Goal: Feedback & Contribution: Contribute content

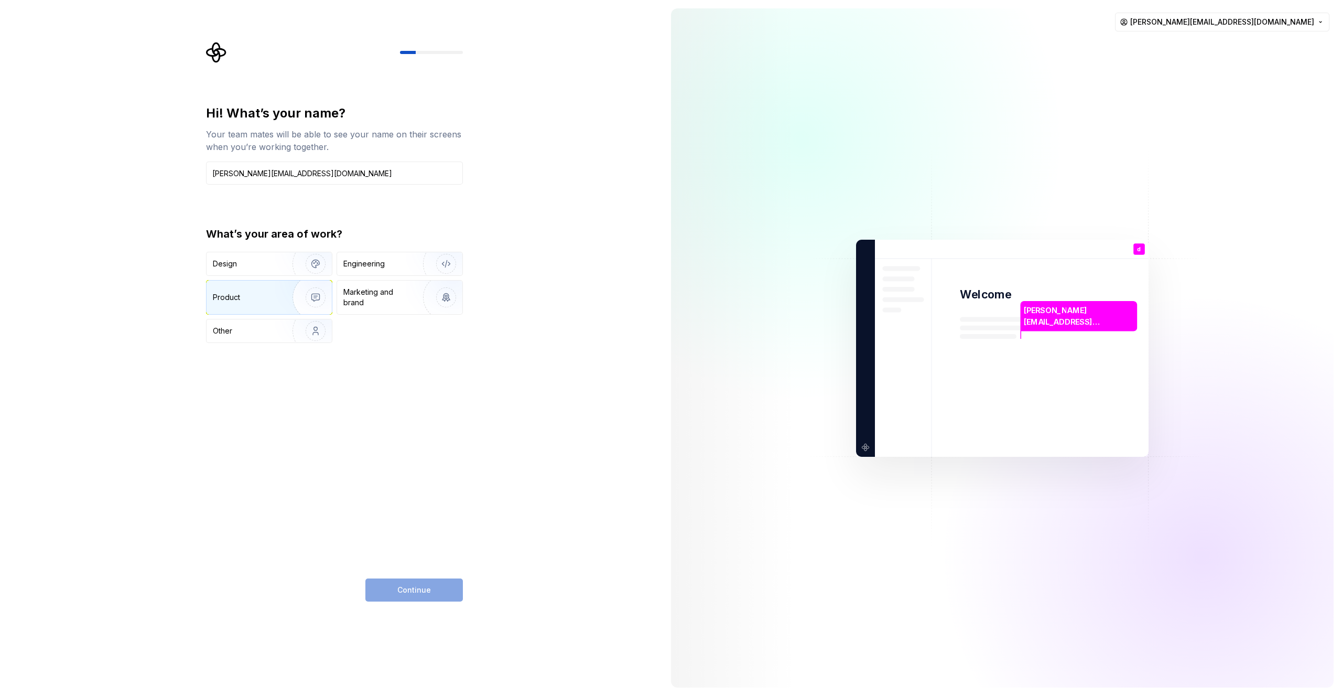
type input "deepinder.arora@boroondara.vic.gov.au"
click at [249, 302] on div "Product" at bounding box center [269, 297] width 125 height 34
click at [436, 583] on button "Continue" at bounding box center [413, 589] width 97 height 23
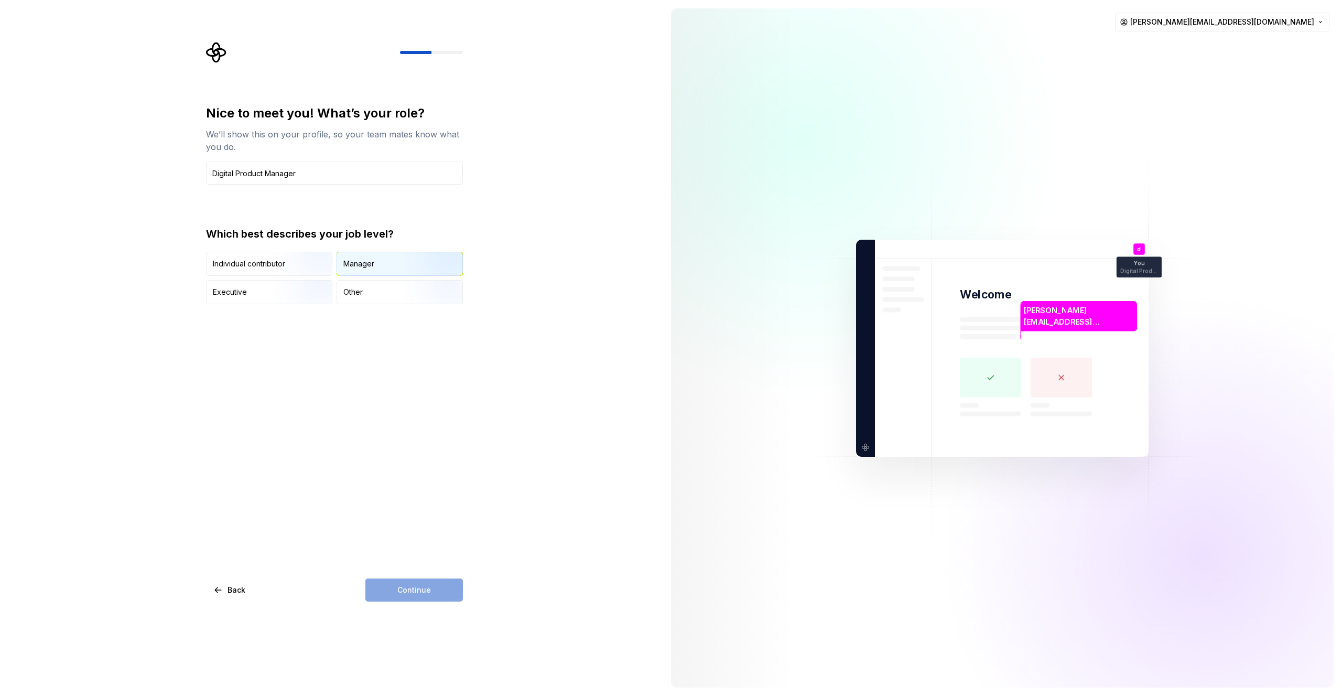
type input "Digital Product Manager"
click at [382, 263] on div "Manager" at bounding box center [399, 263] width 125 height 23
click at [426, 587] on span "Continue" at bounding box center [414, 589] width 34 height 10
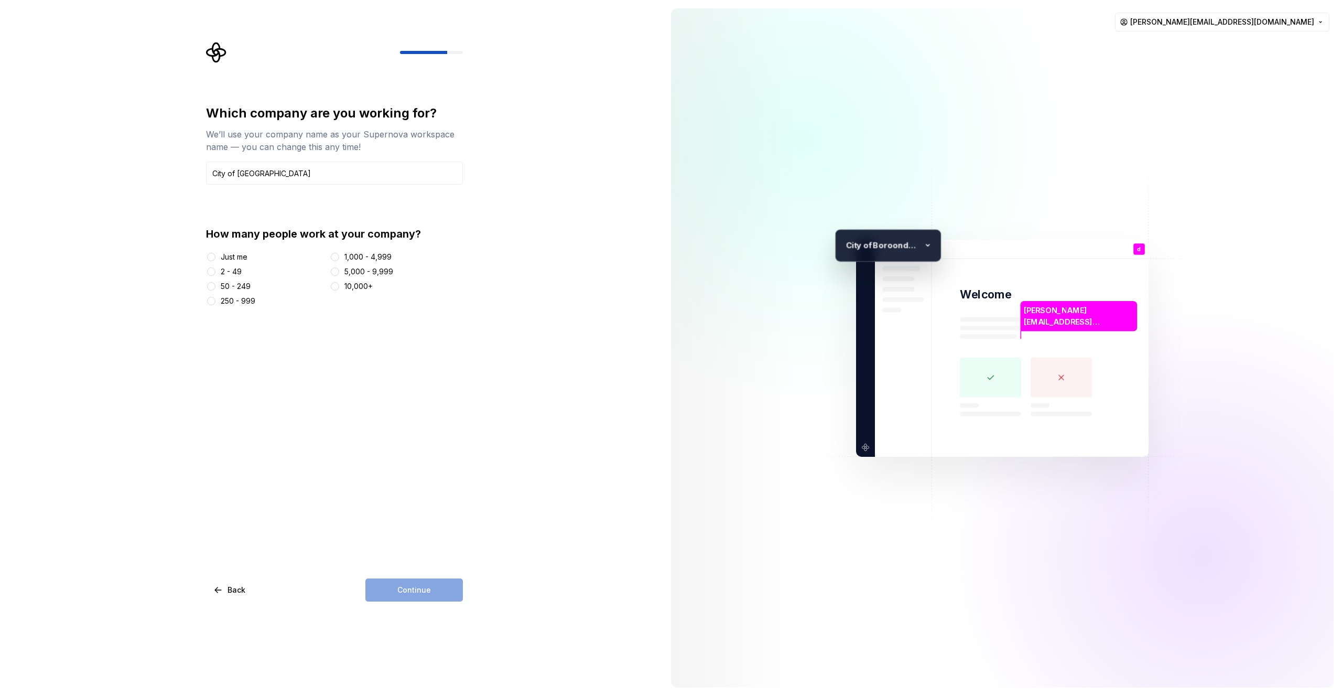
type input "City of Boroondara"
click at [336, 254] on button "1,000 - 4,999" at bounding box center [335, 257] width 8 height 8
click at [417, 595] on button "Continue" at bounding box center [413, 589] width 97 height 23
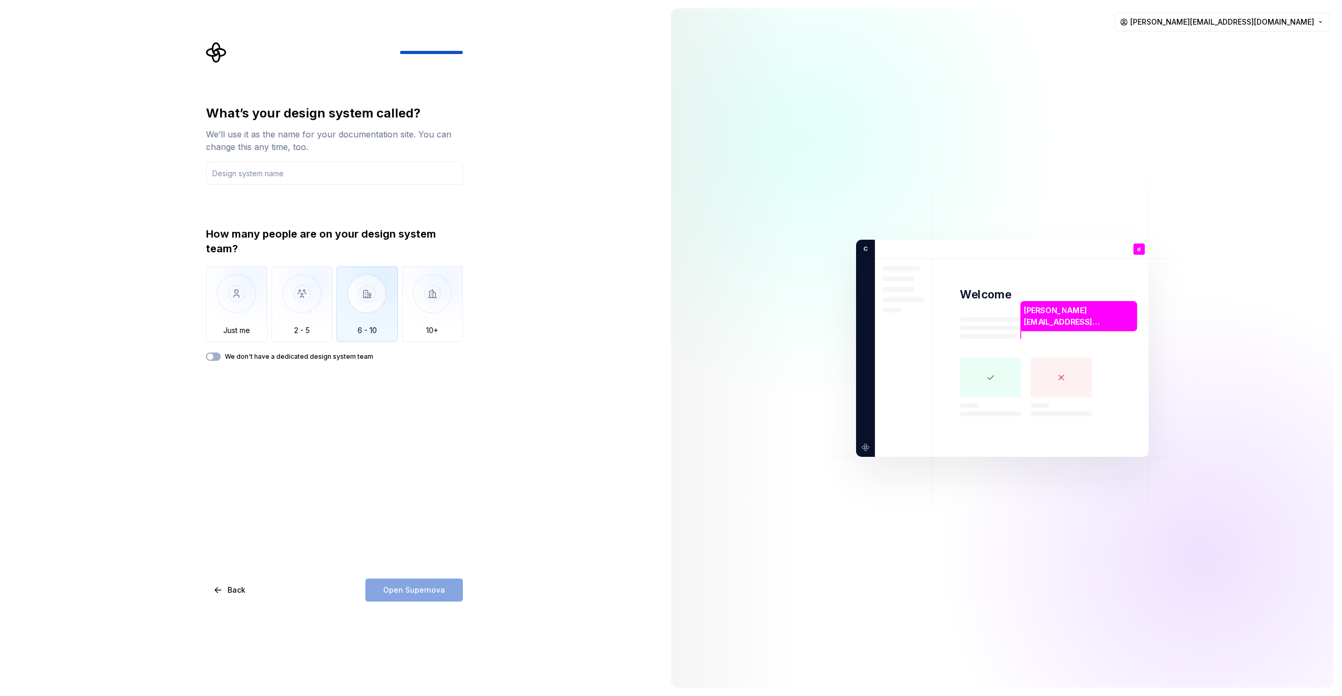
click at [345, 312] on img "button" at bounding box center [367, 301] width 61 height 70
click at [299, 177] on input "text" at bounding box center [334, 172] width 257 height 23
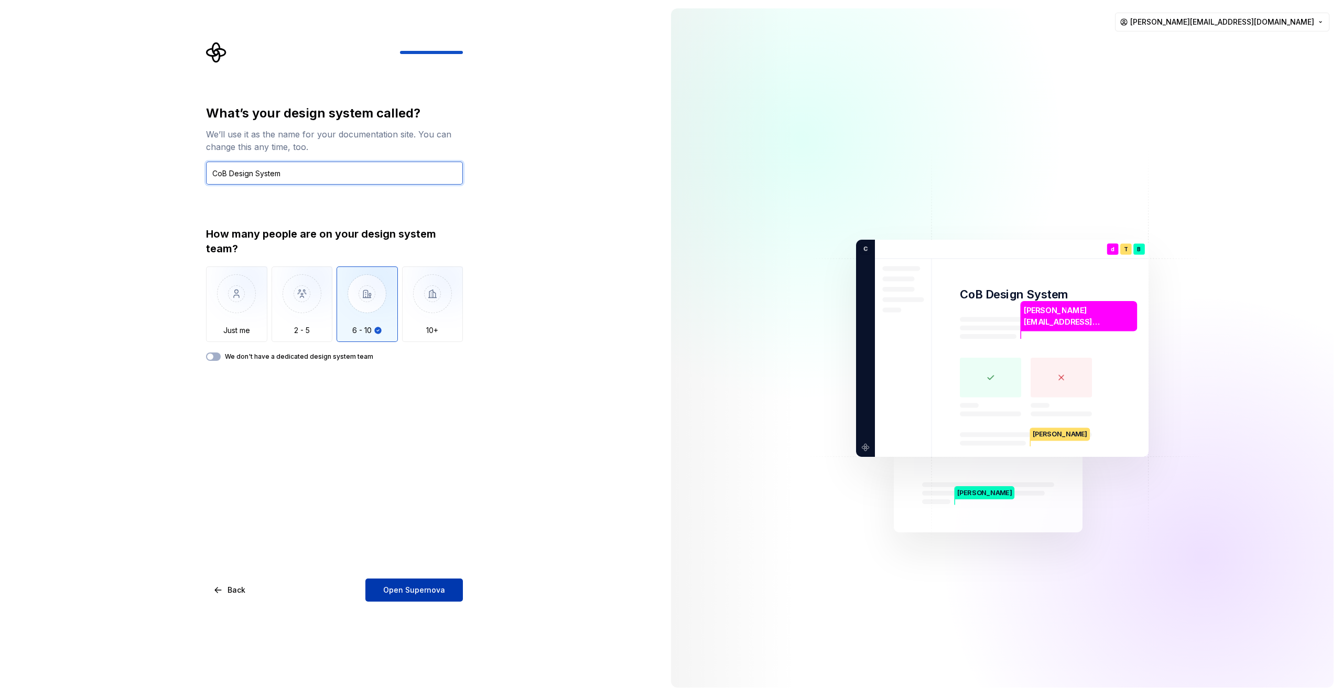
type input "CoB Design System"
click at [393, 589] on span "Open Supernova" at bounding box center [414, 589] width 62 height 10
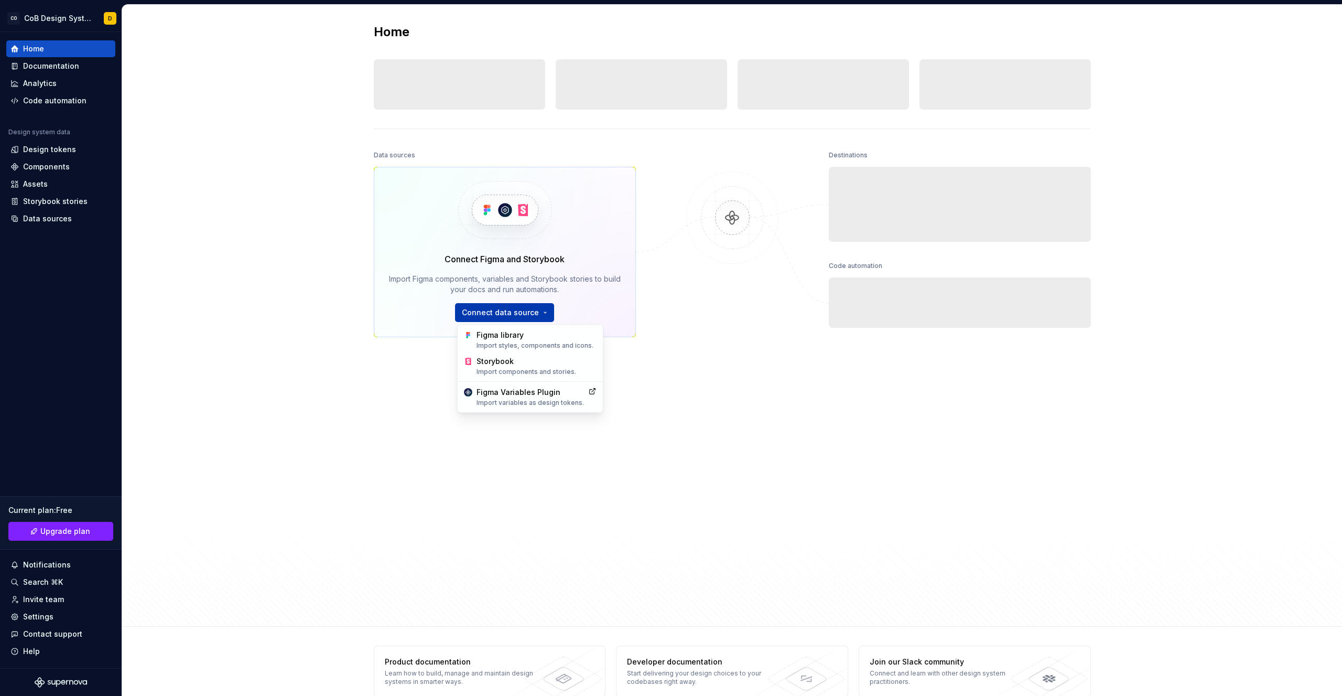
click at [510, 308] on html "CO CoB Design System D Home Documentation Analytics Code automation Design syst…" at bounding box center [671, 348] width 1342 height 696
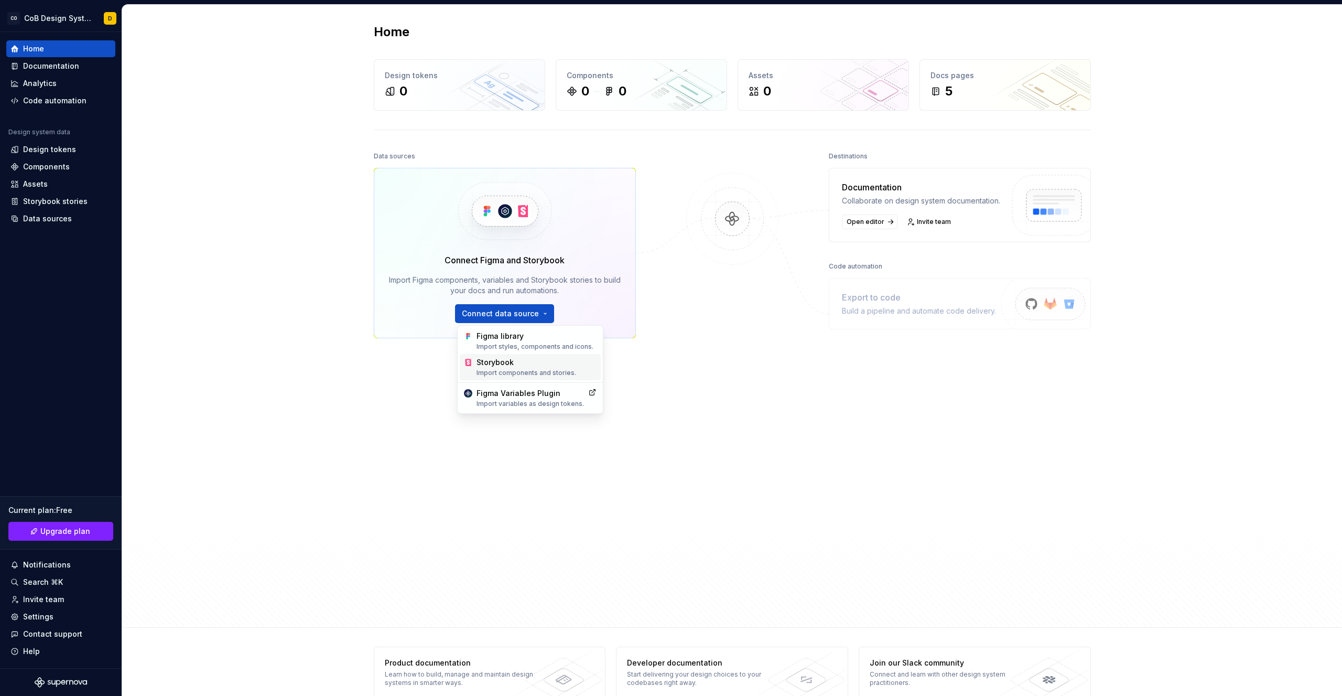
click at [506, 359] on div "Storybook Import components and stories." at bounding box center [536, 367] width 120 height 20
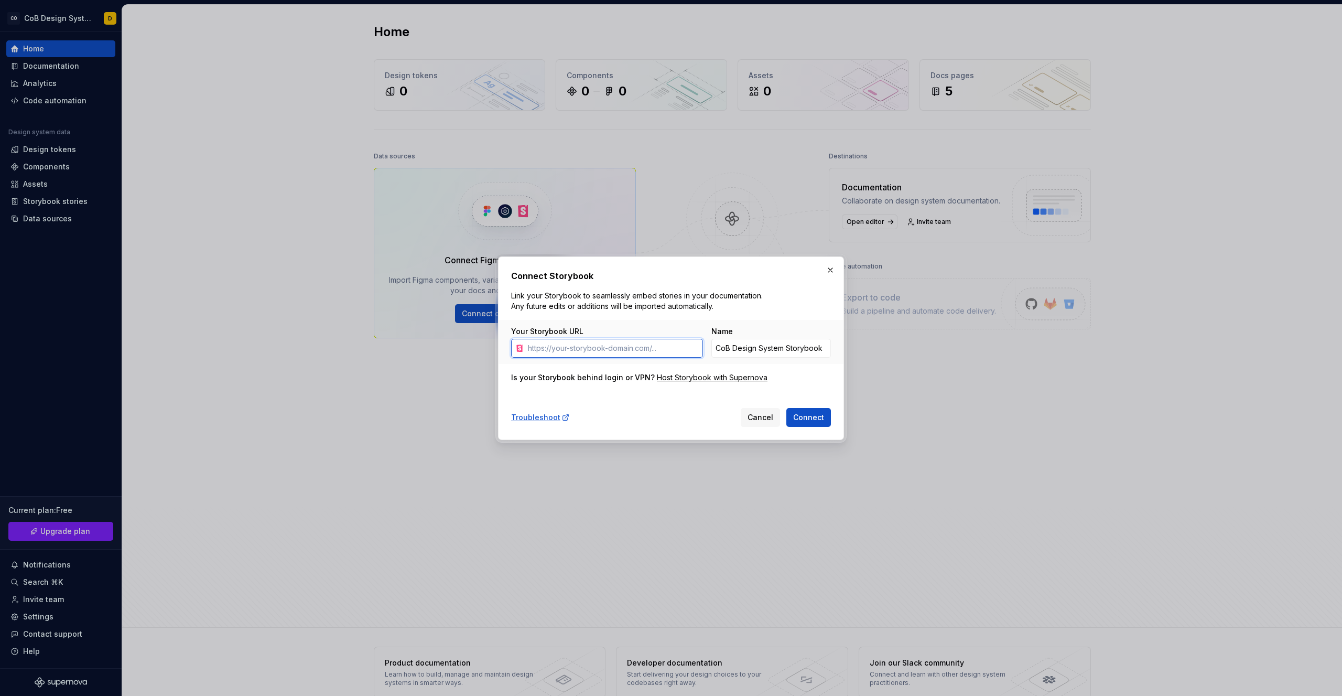
click at [588, 354] on input "Your Storybook URL" at bounding box center [613, 348] width 179 height 19
click at [634, 348] on input "Your Storybook URL" at bounding box center [613, 348] width 179 height 19
paste input "https://project-dev.boroondara.vic.gov.au/sb/?path=/story/single-directory-comp…"
type input "https://project-dev.boroondara.vic.gov.au/sb/?path=/story/single-directory-comp…"
click at [800, 419] on span "Connect" at bounding box center [808, 417] width 31 height 10
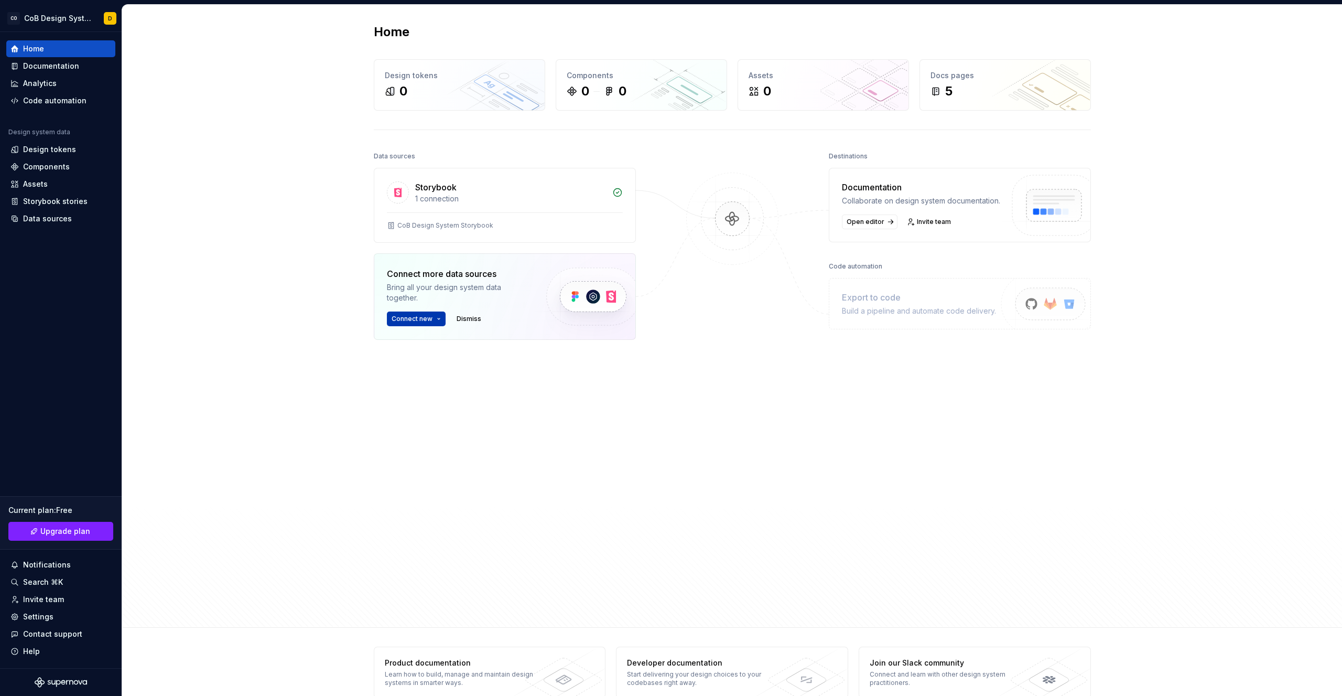
click at [413, 319] on html "CO CoB Design System D Home Documentation Analytics Code automation Design syst…" at bounding box center [671, 348] width 1342 height 696
click at [417, 343] on div "Figma library Import styles, components and icons." at bounding box center [466, 344] width 120 height 20
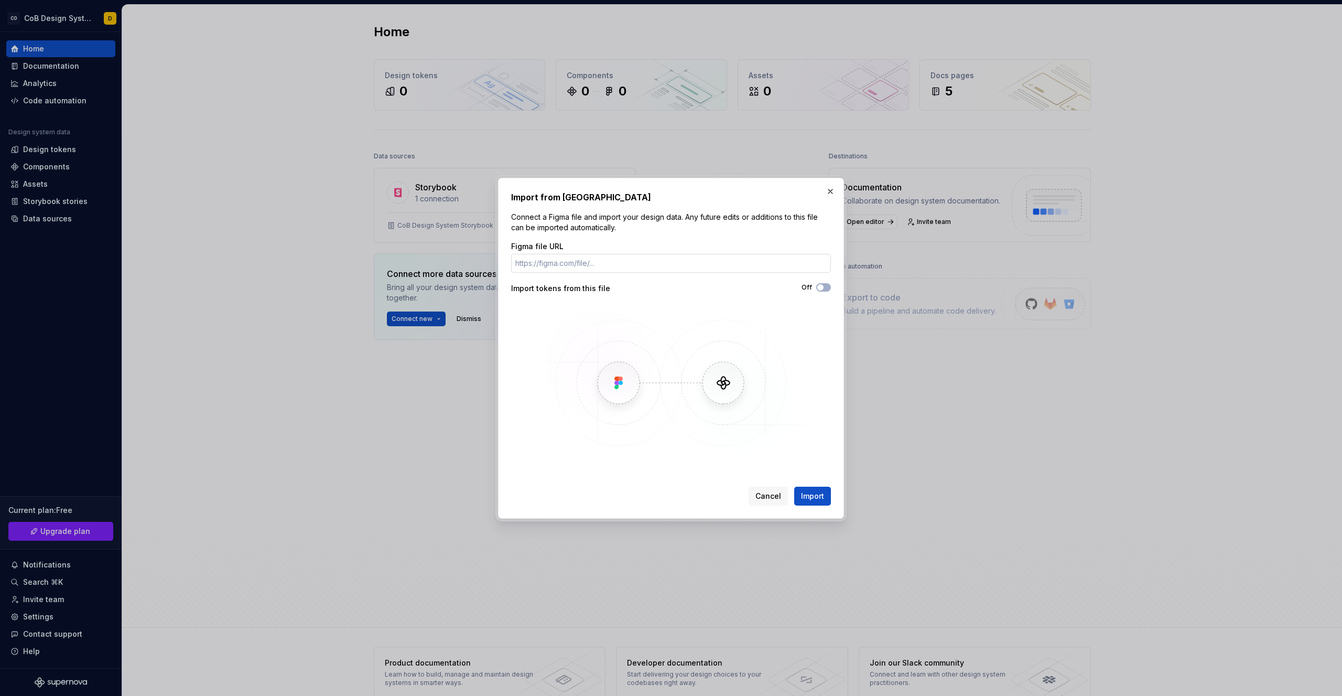
click at [545, 267] on input "Figma file URL" at bounding box center [671, 263] width 320 height 19
paste input "https://www.figma.com/design/uJITVlaL79OqeAMa2CNcOy/City-of-Boorondara-Design-S…"
type input "https://www.figma.com/design/uJITVlaL79OqeAMa2CNcOy/City-of-Boorondara-Design-S…"
click at [820, 289] on span "button" at bounding box center [820, 287] width 6 height 6
click at [821, 290] on button "On" at bounding box center [823, 287] width 15 height 8
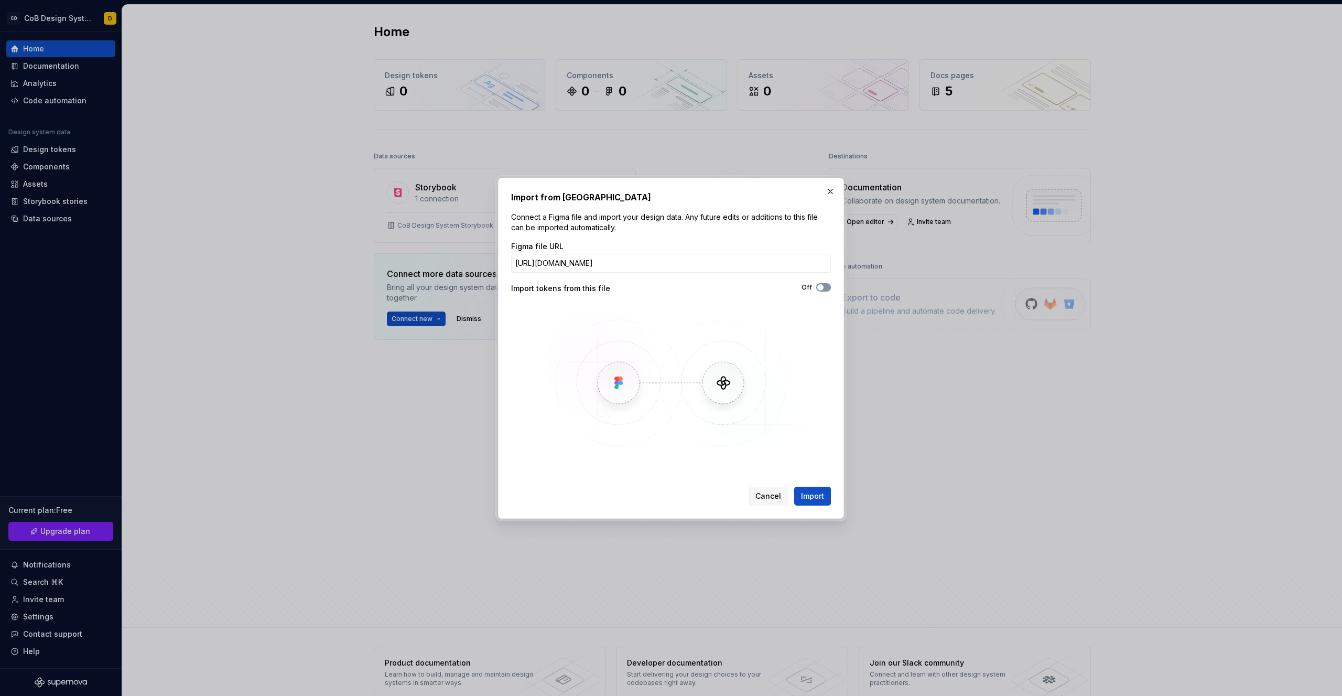
click at [821, 290] on button "Off" at bounding box center [823, 287] width 15 height 8
click at [821, 290] on button "On" at bounding box center [823, 287] width 15 height 8
click at [813, 498] on span "Import" at bounding box center [812, 496] width 23 height 10
click at [822, 285] on span "button" at bounding box center [820, 287] width 6 height 6
click at [830, 501] on div "Cancel Import" at bounding box center [790, 495] width 82 height 19
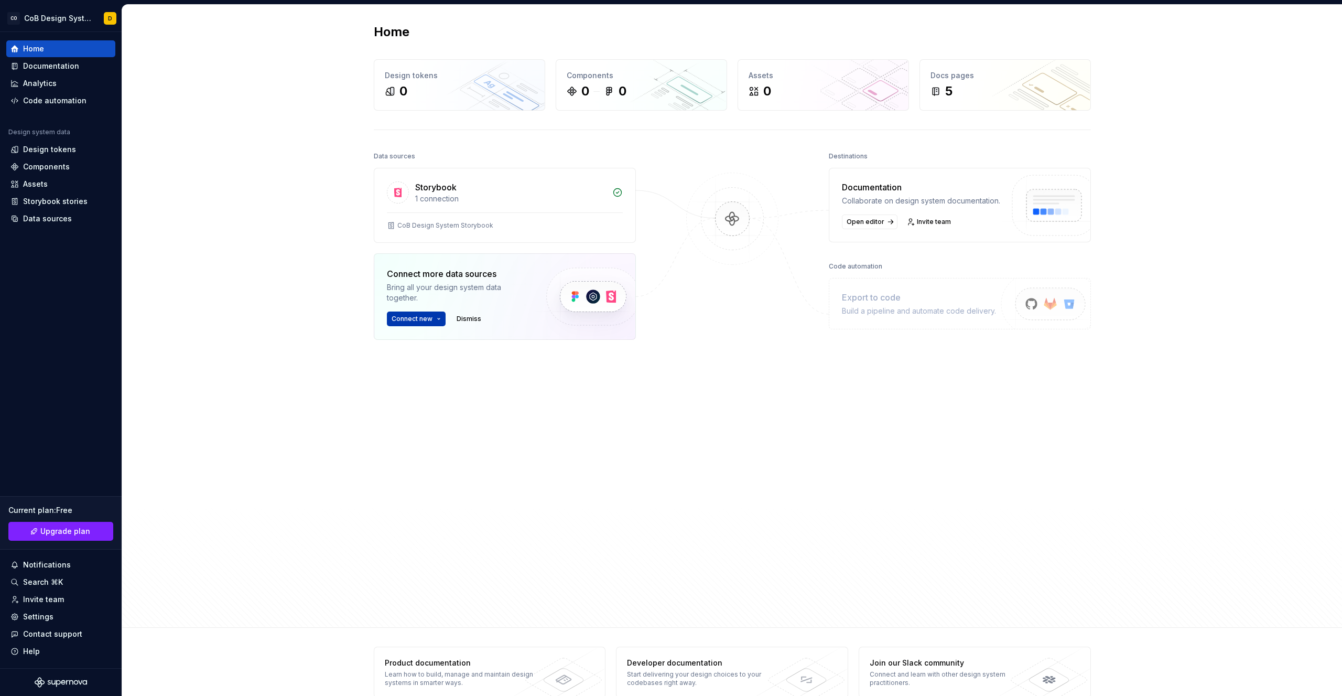
click at [413, 320] on html "CO CoB Design System D Home Documentation Analytics Code automation Design syst…" at bounding box center [671, 348] width 1342 height 696
click at [422, 347] on div "Import styles, components and icons." at bounding box center [466, 349] width 120 height 8
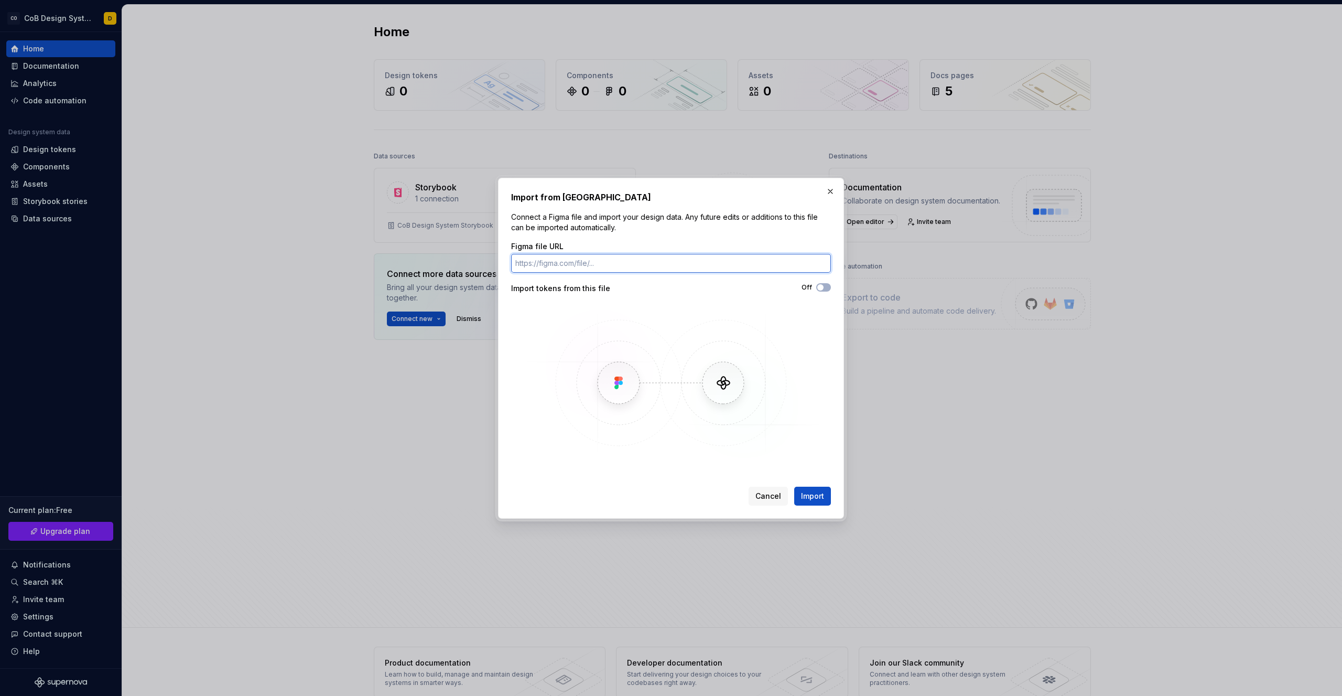
click at [555, 263] on input "Figma file URL" at bounding box center [671, 263] width 320 height 19
paste input "https://www.figma.com/design/uJITVlaL79OqeAMa2CNcOy/City-of-Boorondara-Design-S…"
drag, startPoint x: 702, startPoint y: 264, endPoint x: 921, endPoint y: 272, distance: 218.7
click at [921, 272] on div "Import from Figma Connect a Figma file and import your design data. Any future …" at bounding box center [671, 348] width 1342 height 696
type input "https://www.figma.com/design/uJITVlaL79OqeAMa2CNcOy/City-of-Boorondara-Design-S…"
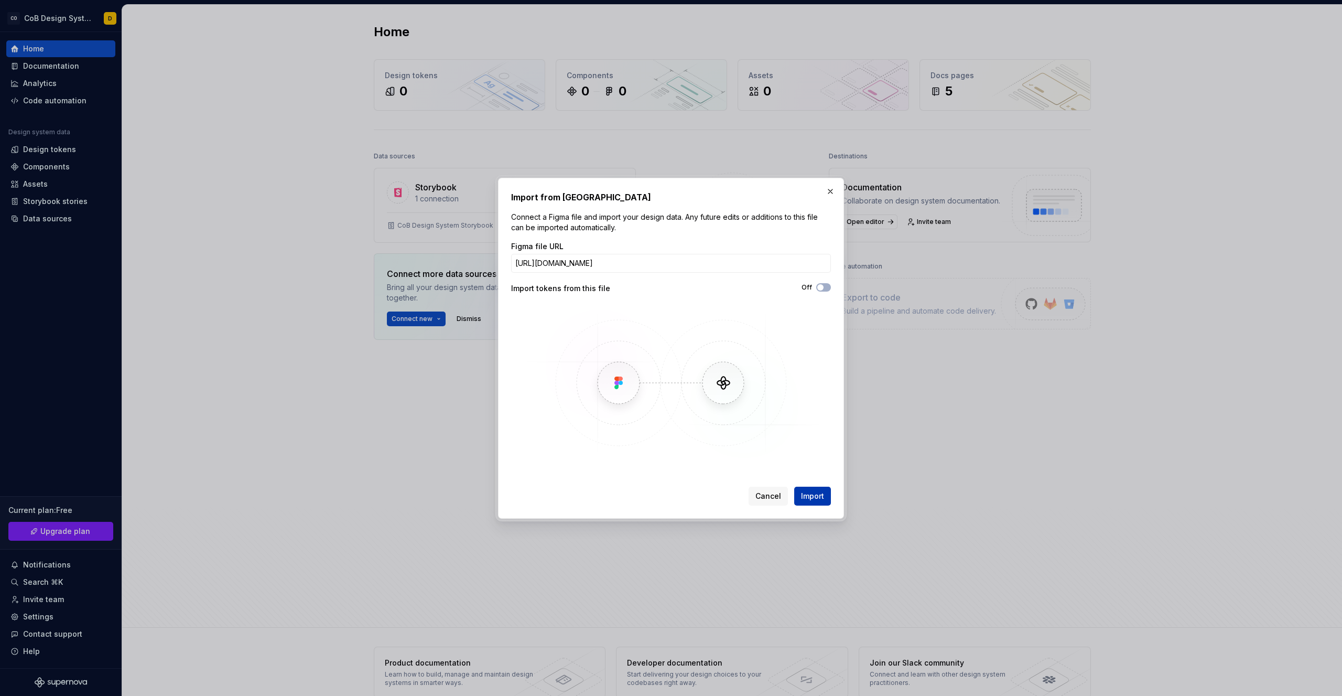
click at [821, 495] on span "Import" at bounding box center [812, 496] width 23 height 10
click at [794, 308] on img at bounding box center [671, 382] width 304 height 157
click at [823, 285] on span "button" at bounding box center [820, 287] width 6 height 6
click at [715, 423] on img at bounding box center [671, 382] width 304 height 157
click at [774, 395] on img at bounding box center [671, 382] width 304 height 157
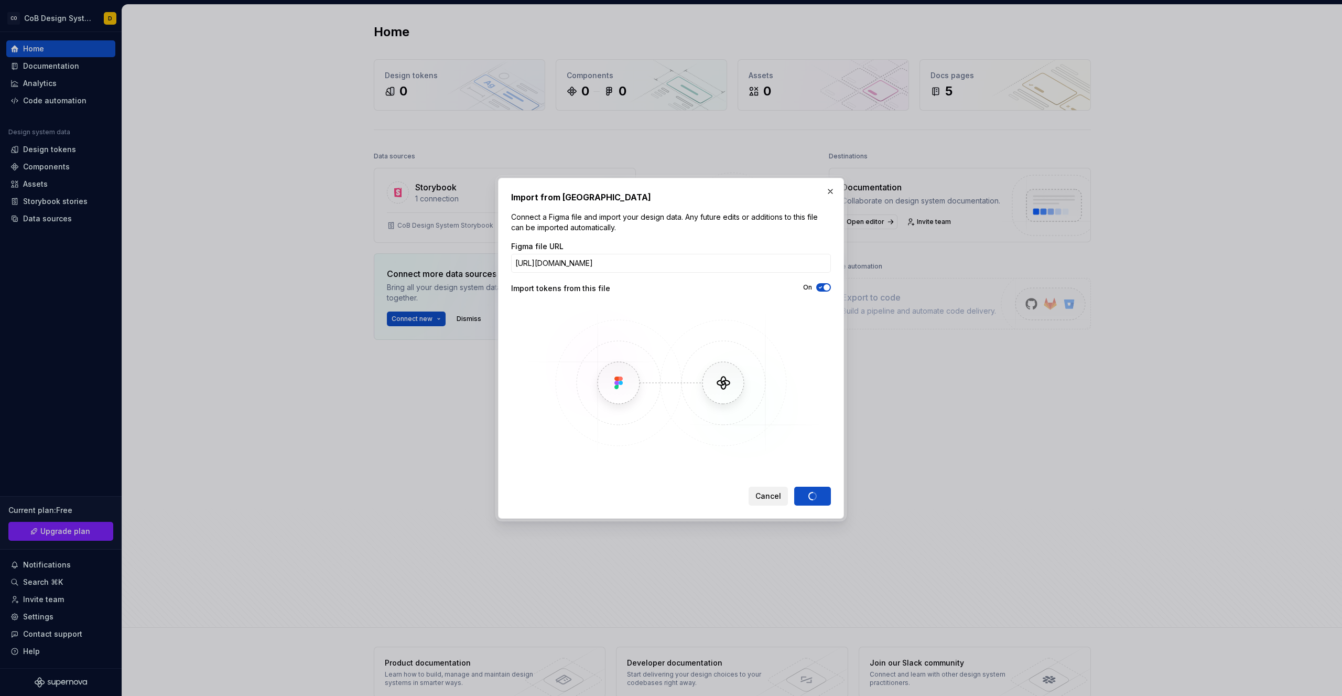
click at [760, 493] on span "Cancel" at bounding box center [768, 496] width 26 height 10
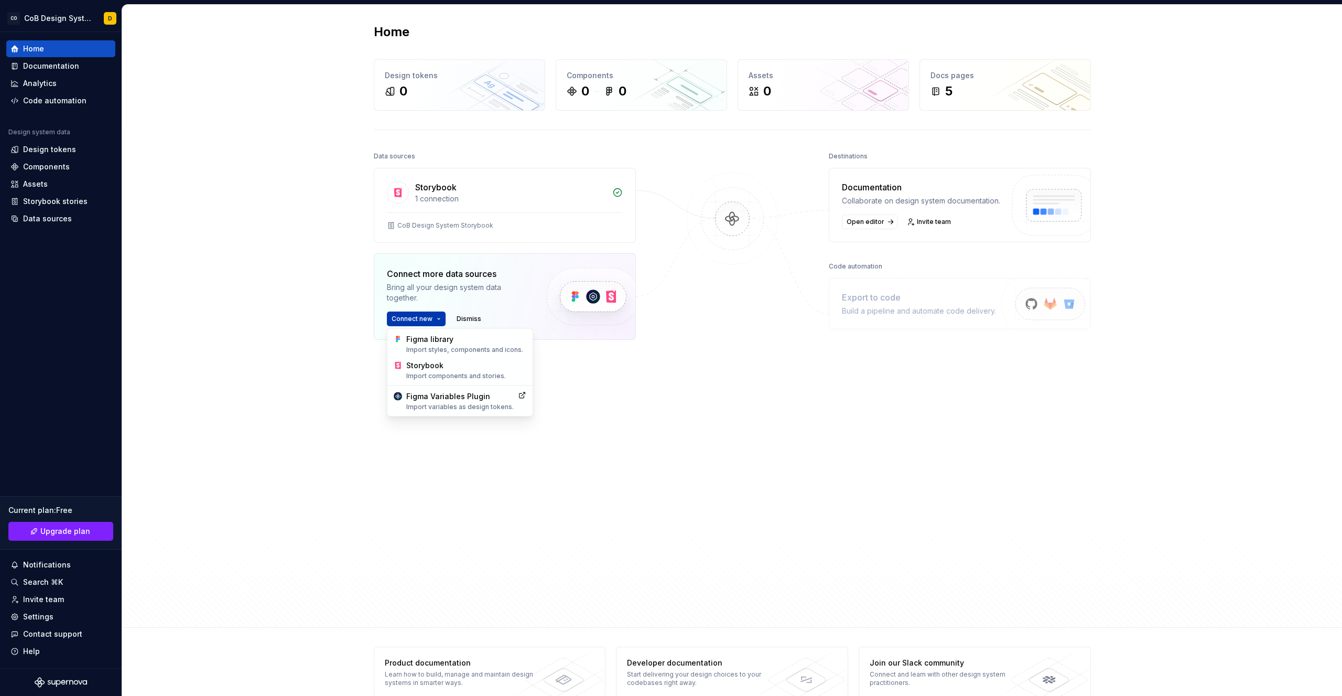
click at [428, 317] on html "CO CoB Design System D Home Documentation Analytics Code automation Design syst…" at bounding box center [671, 348] width 1342 height 696
click at [428, 337] on div "Figma library Import styles, components and icons." at bounding box center [466, 344] width 120 height 20
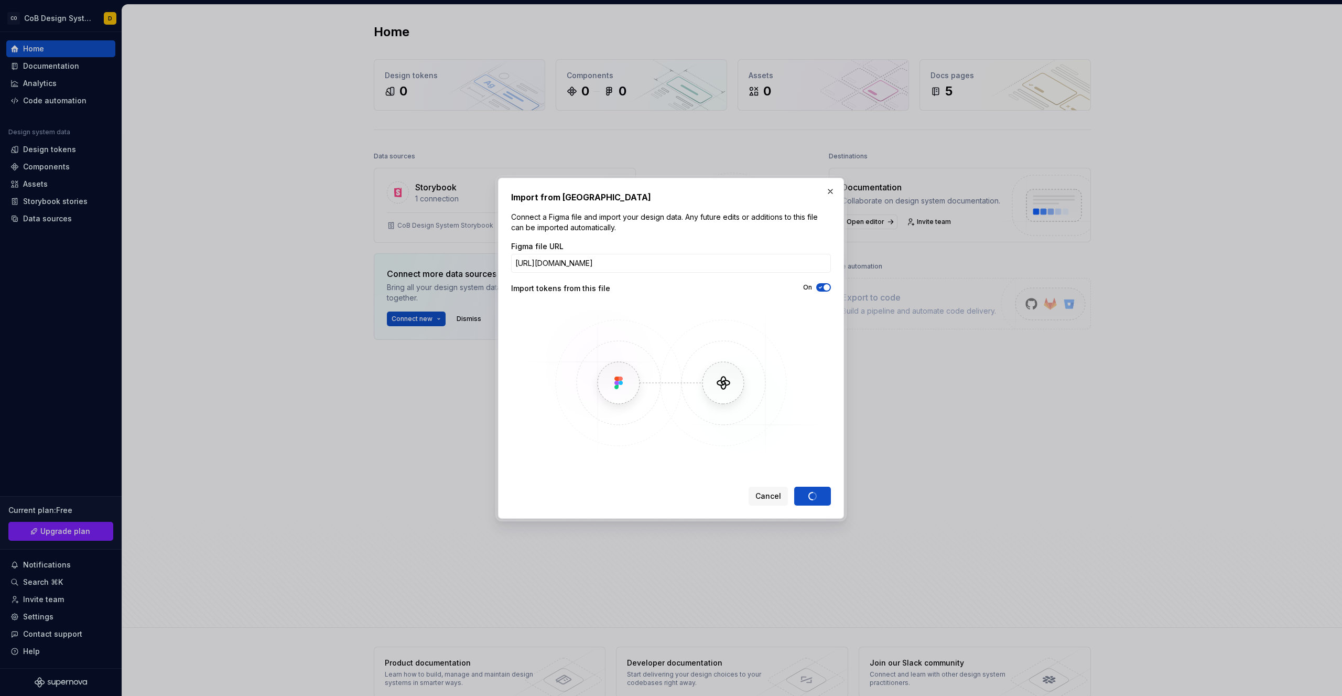
click at [805, 497] on div "Cancel Import" at bounding box center [790, 495] width 82 height 19
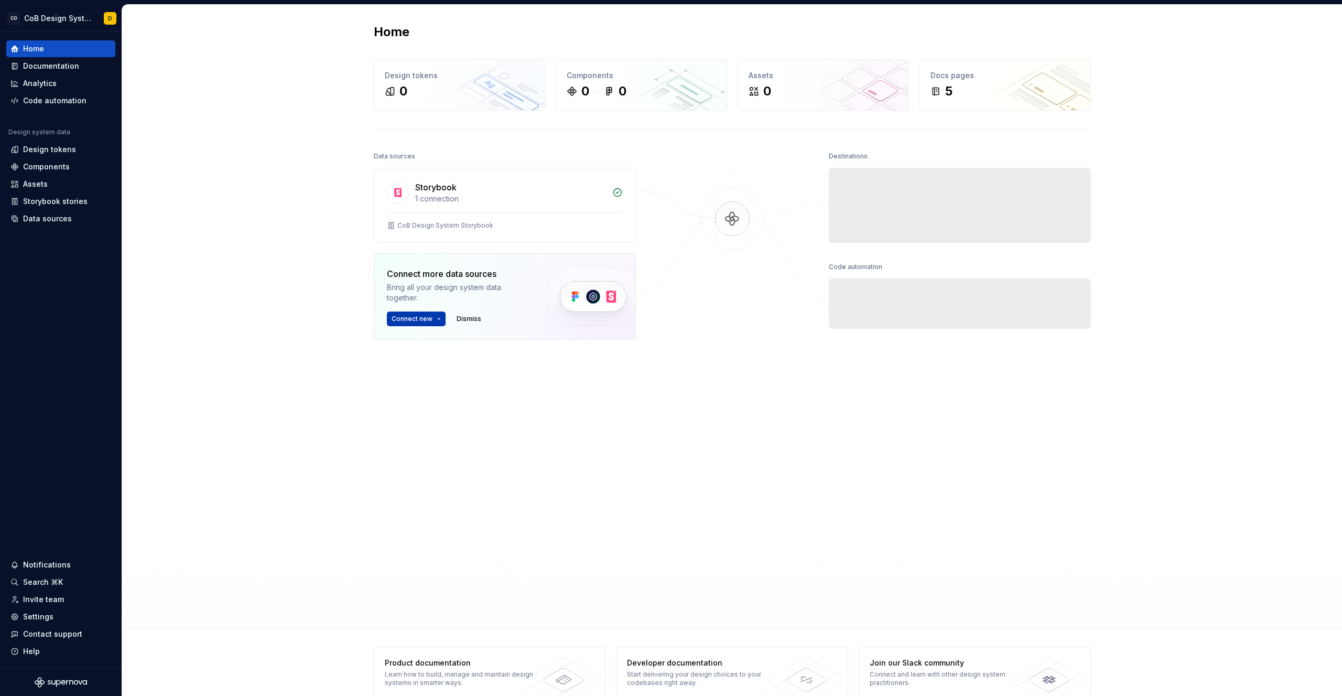
click at [418, 321] on html "CO CoB Design System D Home Documentation Analytics Code automation Design syst…" at bounding box center [671, 348] width 1342 height 696
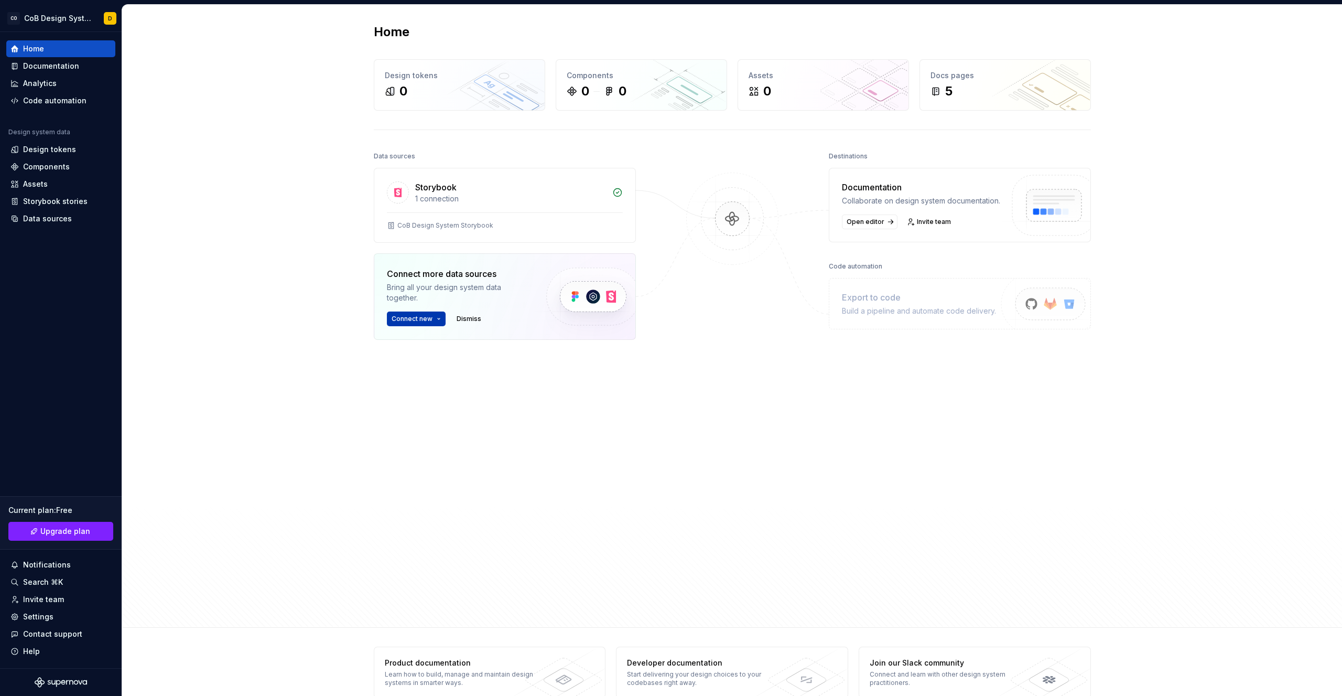
click at [418, 321] on html "CO CoB Design System D Home Documentation Analytics Code automation Design syst…" at bounding box center [671, 348] width 1342 height 696
click at [48, 165] on div "Components" at bounding box center [46, 166] width 47 height 10
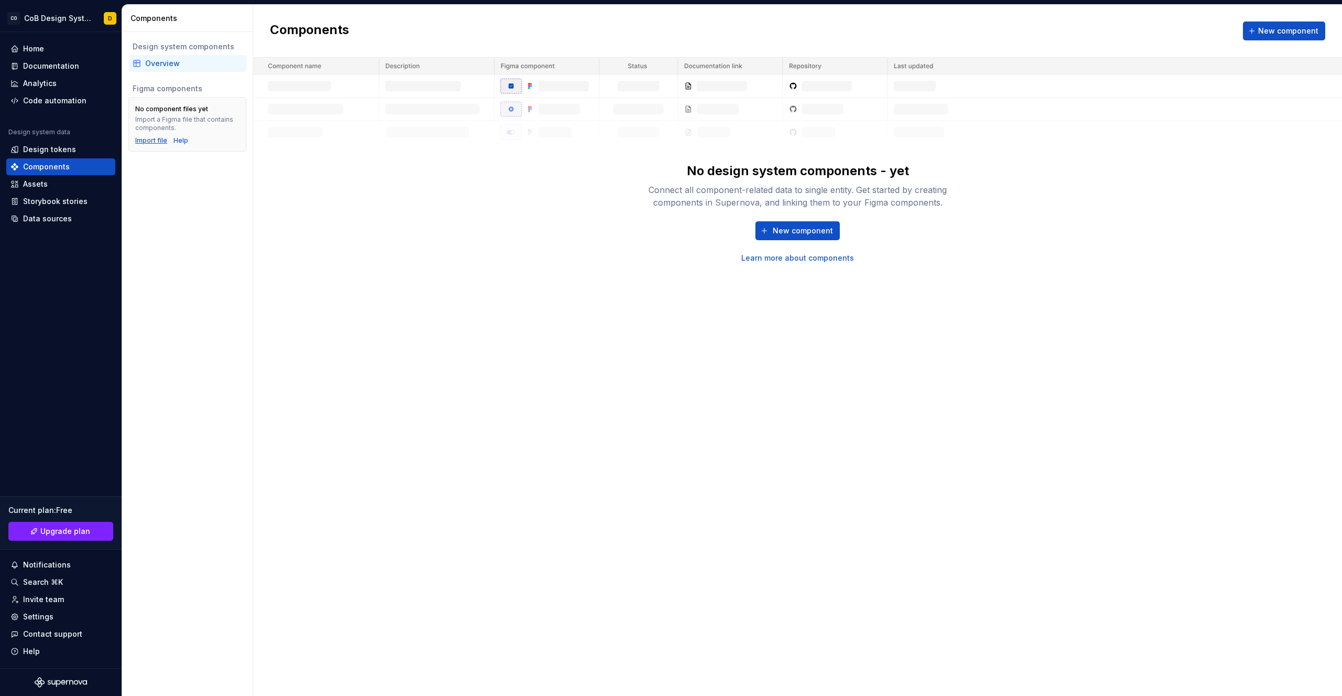
click at [154, 143] on div "Import file" at bounding box center [151, 140] width 32 height 8
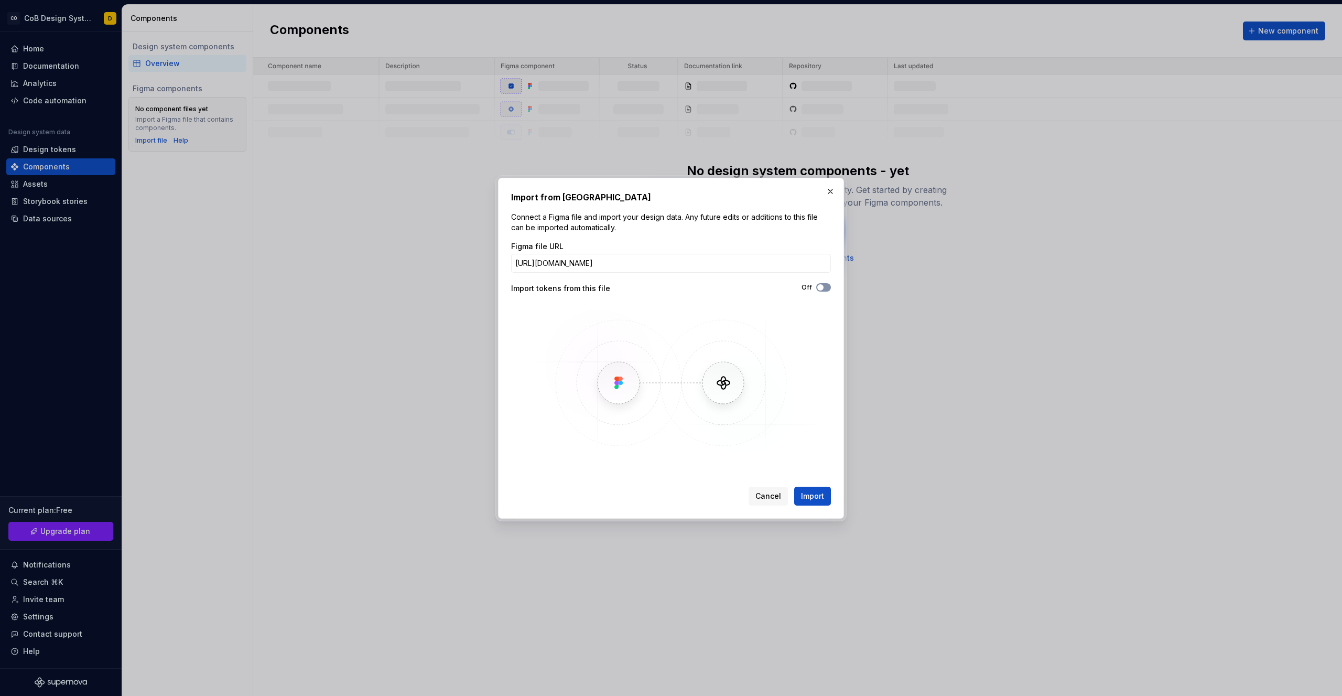
type input "https://www.figma.com/design/uJITVlaL79OqeAMa2CNcOy/City-of-Boorondara-Design-S…"
drag, startPoint x: 821, startPoint y: 286, endPoint x: 816, endPoint y: 356, distance: 69.9
click at [821, 286] on span "button" at bounding box center [820, 287] width 6 height 6
click at [808, 494] on span "Import" at bounding box center [812, 496] width 23 height 10
click at [616, 378] on img at bounding box center [671, 382] width 304 height 157
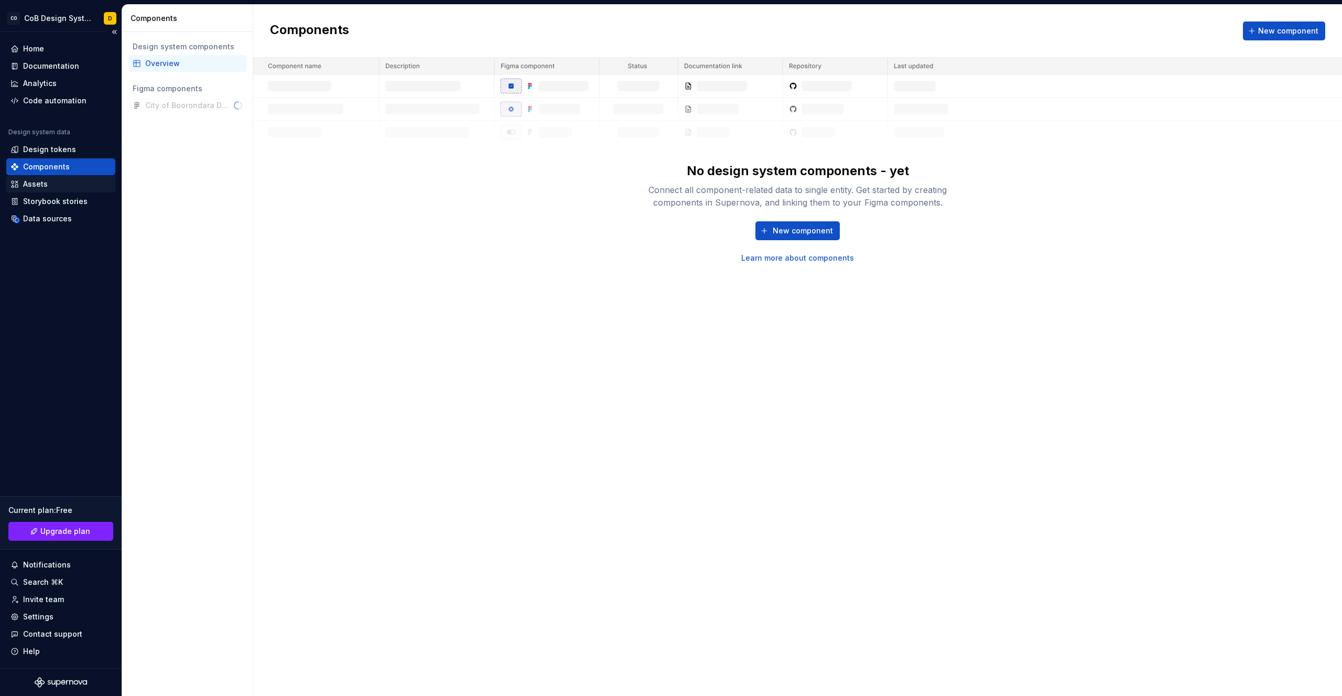
click at [38, 187] on div "Assets" at bounding box center [35, 184] width 25 height 10
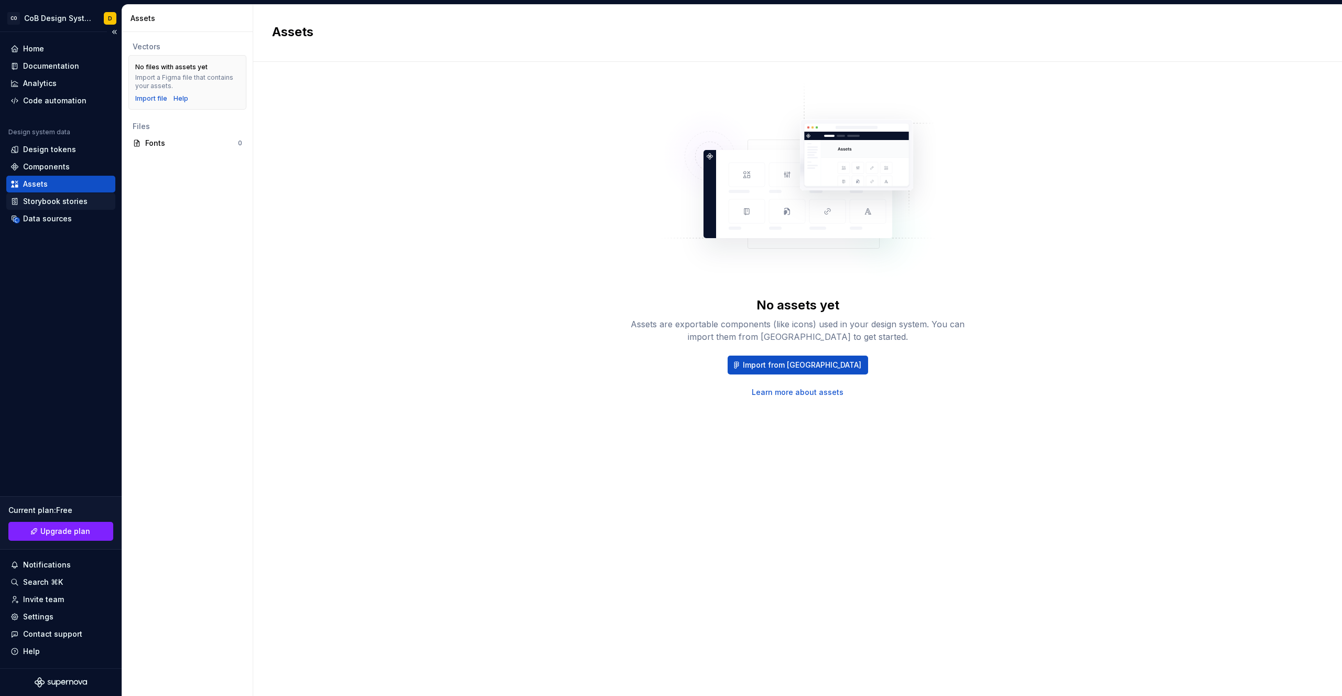
click at [47, 201] on div "Storybook stories" at bounding box center [55, 201] width 64 height 10
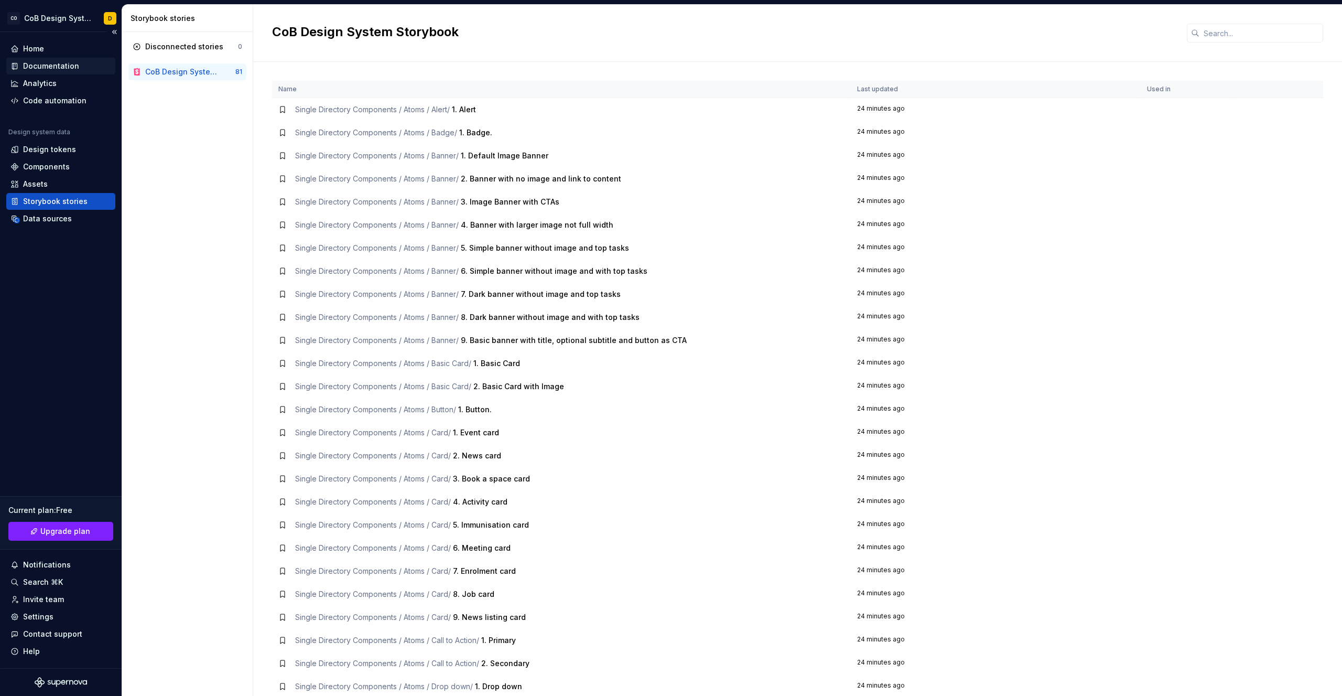
click at [55, 66] on div "Documentation" at bounding box center [51, 66] width 56 height 10
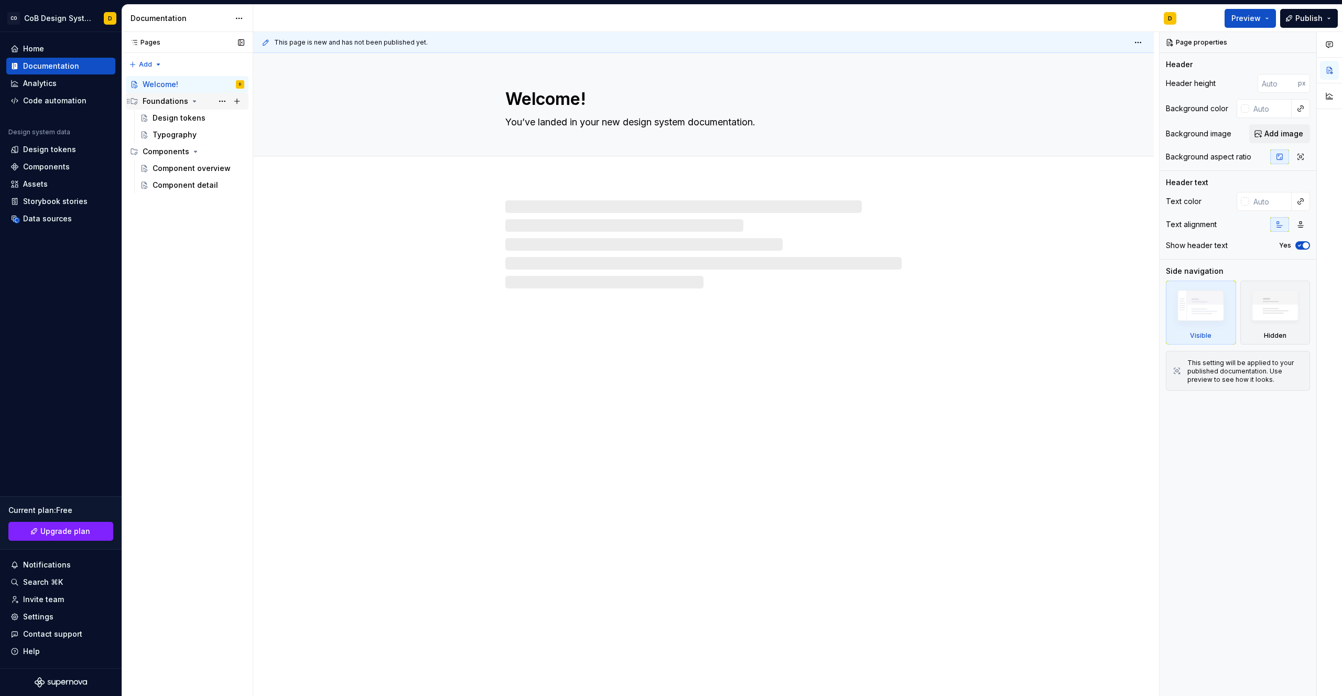
click at [165, 103] on div "Foundations" at bounding box center [166, 101] width 46 height 10
click at [165, 118] on div "Design tokens" at bounding box center [179, 118] width 53 height 10
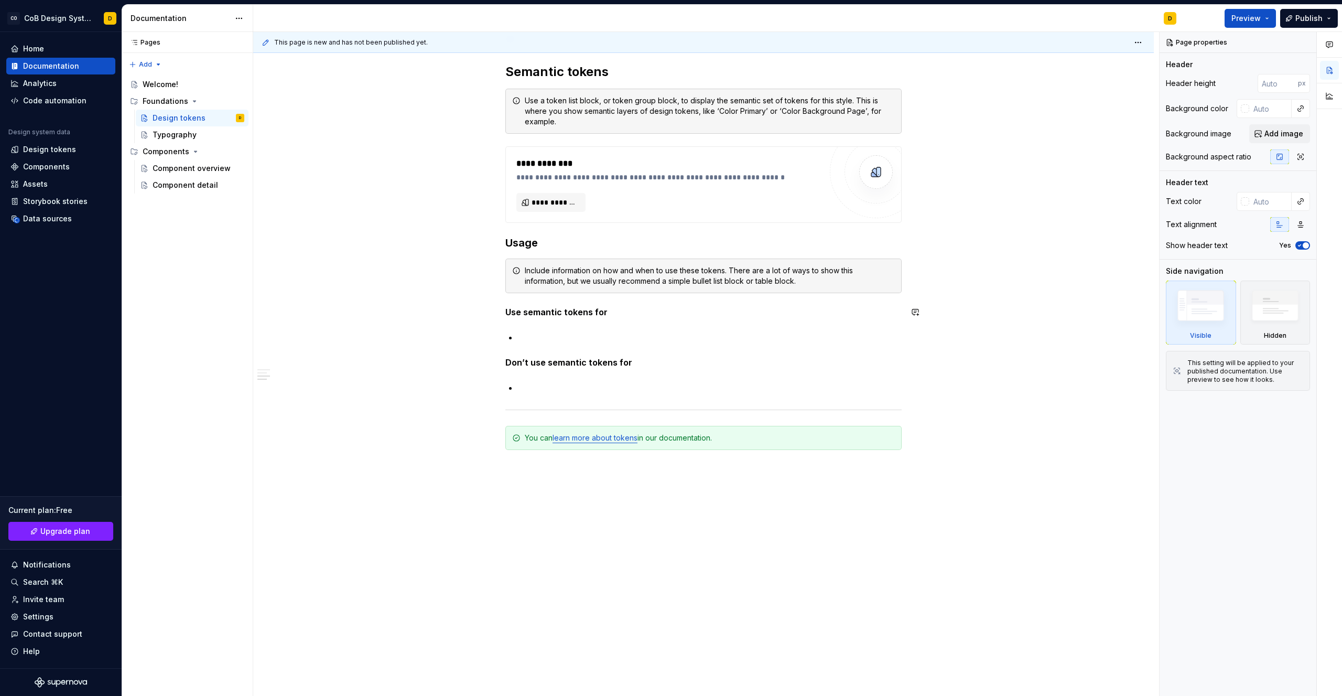
scroll to position [683, 0]
click at [185, 174] on div "Component overview" at bounding box center [199, 168] width 92 height 15
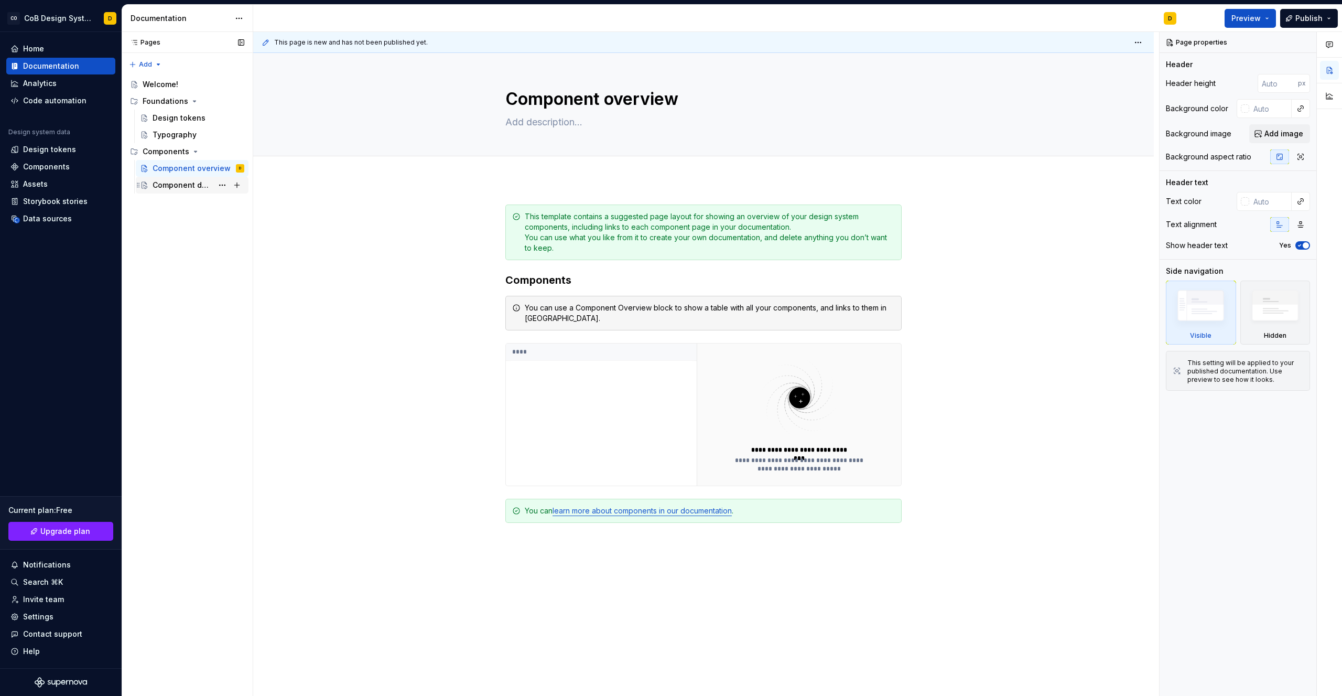
click at [176, 185] on div "Component detail" at bounding box center [183, 185] width 60 height 10
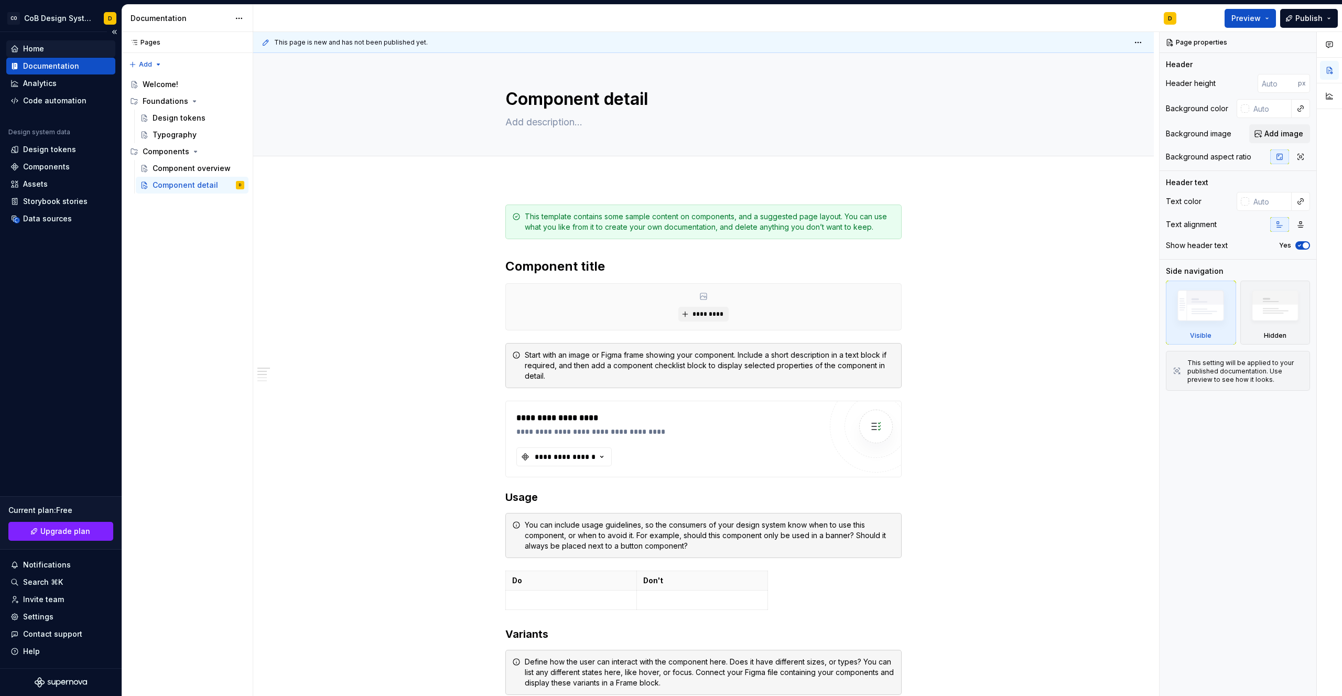
type textarea "*"
click at [39, 49] on div "Home" at bounding box center [33, 49] width 21 height 10
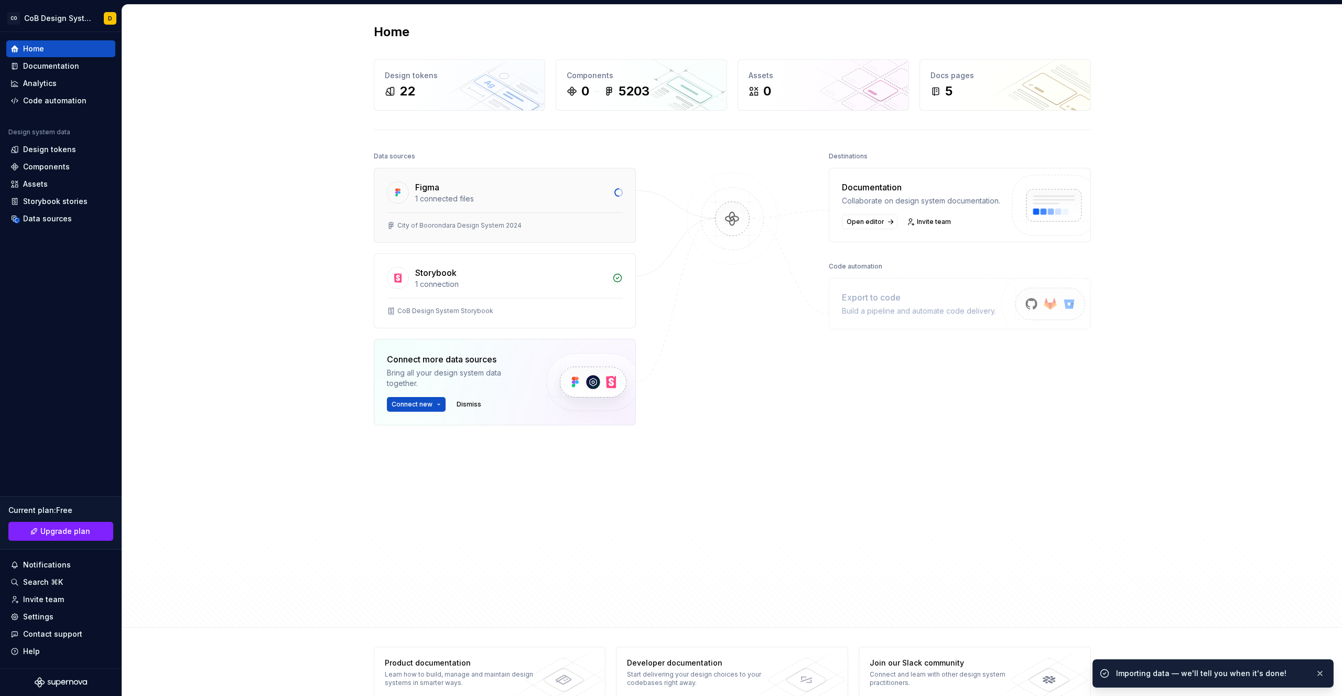
click at [539, 189] on div "Figma" at bounding box center [511, 187] width 193 height 13
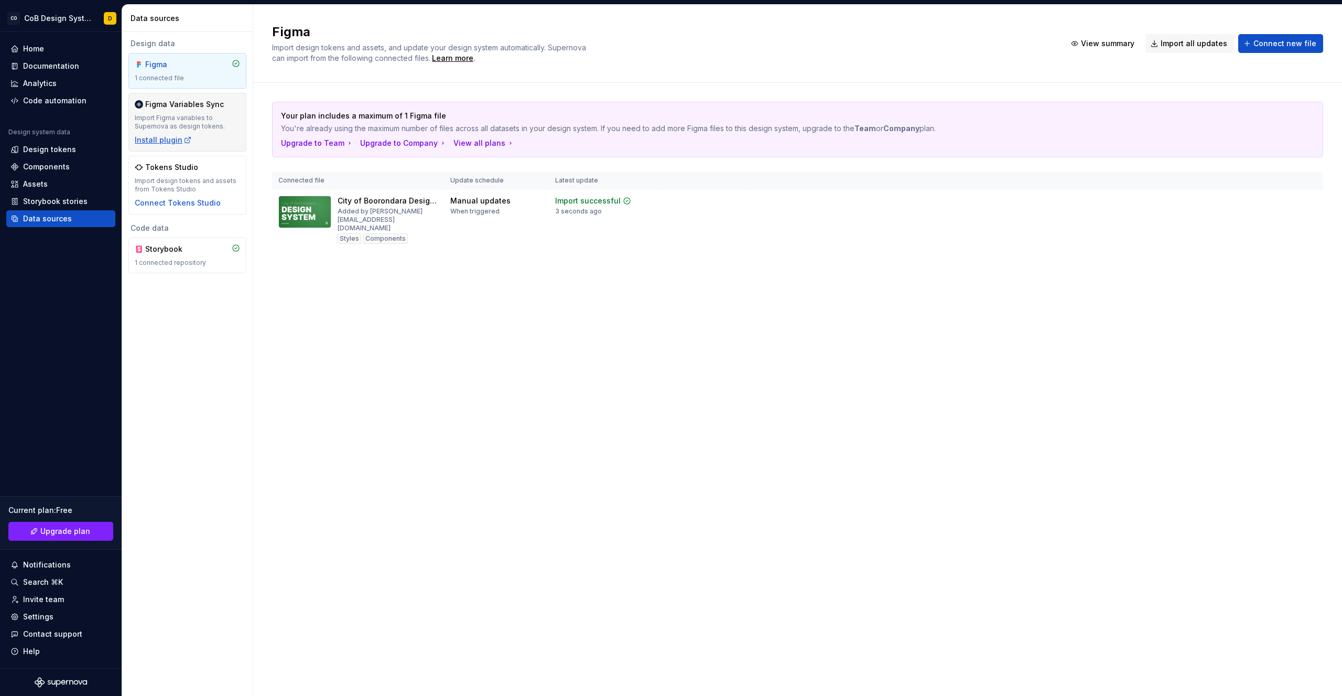
click at [156, 143] on div "Install plugin" at bounding box center [163, 140] width 57 height 10
click at [37, 165] on div "Components" at bounding box center [46, 166] width 47 height 10
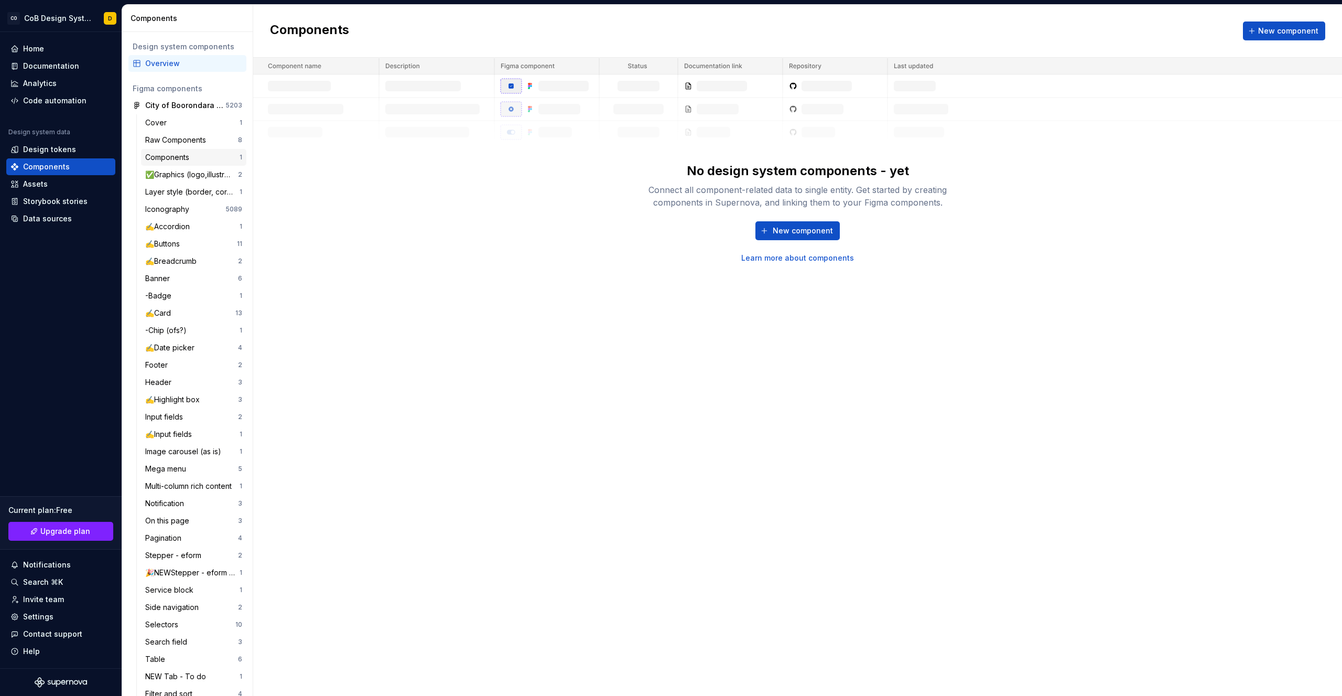
click at [178, 154] on div "Components" at bounding box center [169, 157] width 48 height 10
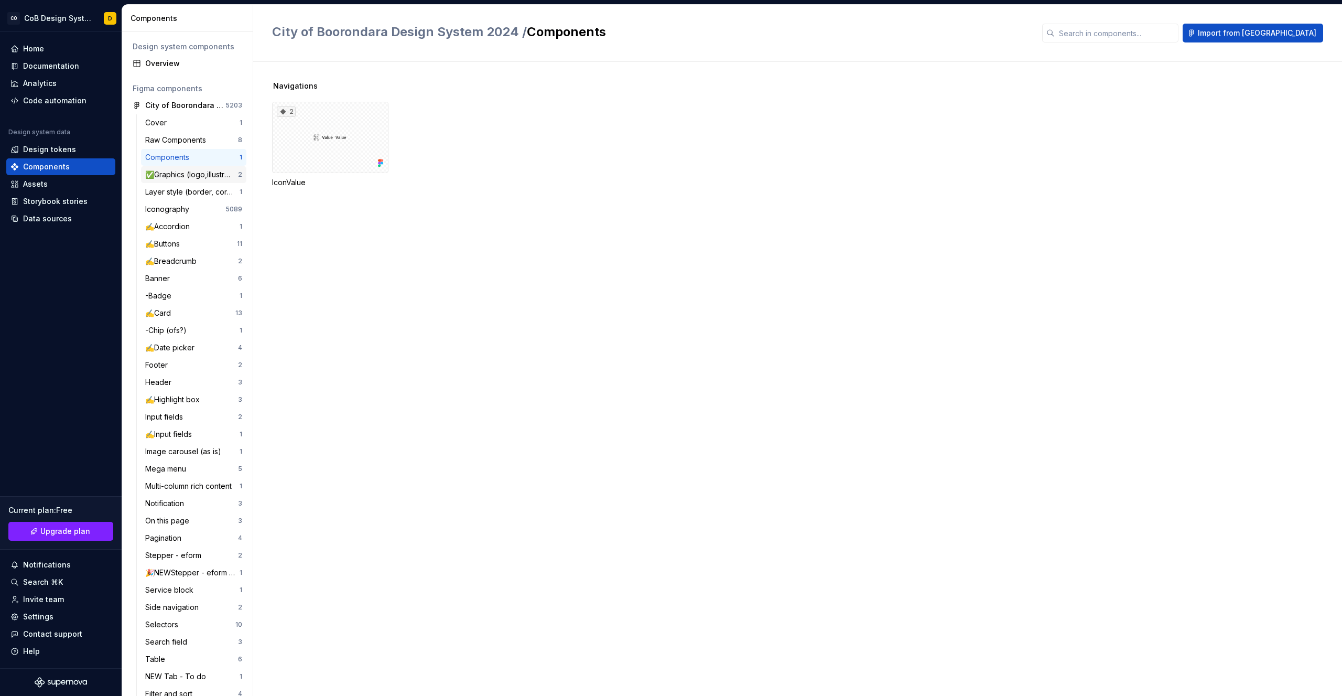
click at [181, 175] on div "✅Graphics (logo,illustration)" at bounding box center [191, 174] width 93 height 10
click at [172, 308] on div "✍️Card" at bounding box center [160, 313] width 30 height 10
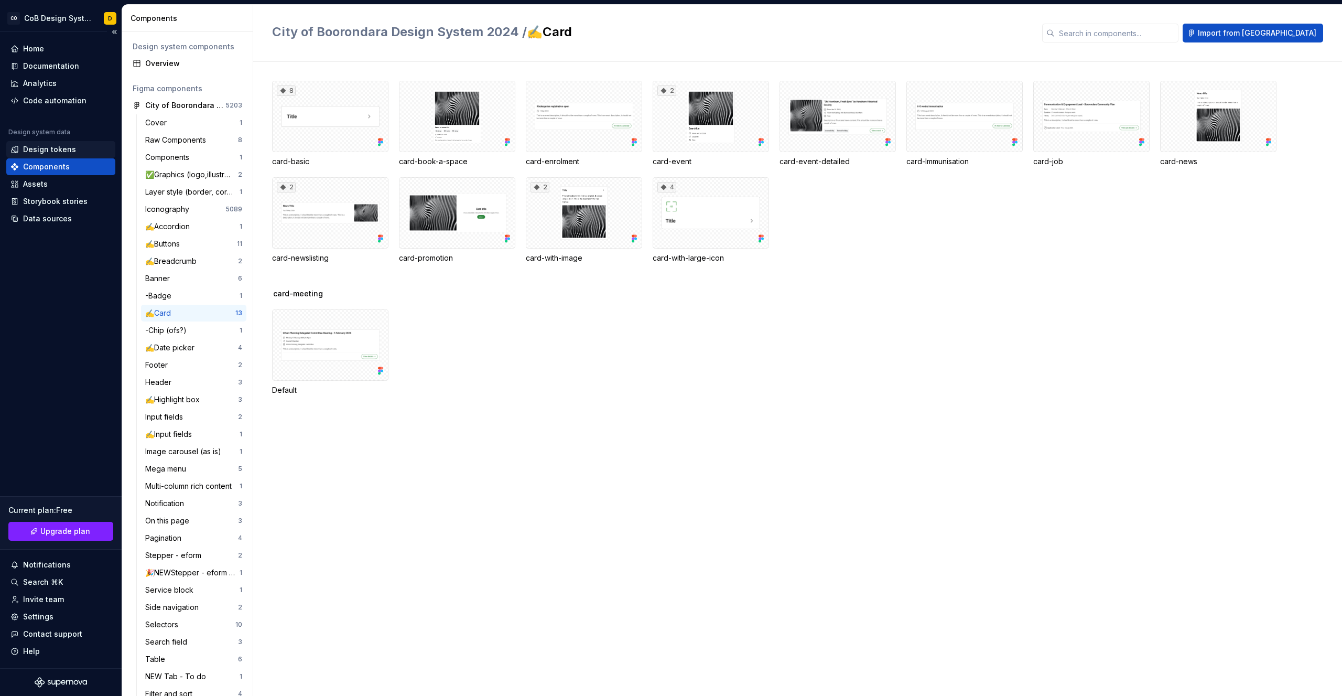
click at [68, 155] on div "Design tokens" at bounding box center [60, 149] width 109 height 17
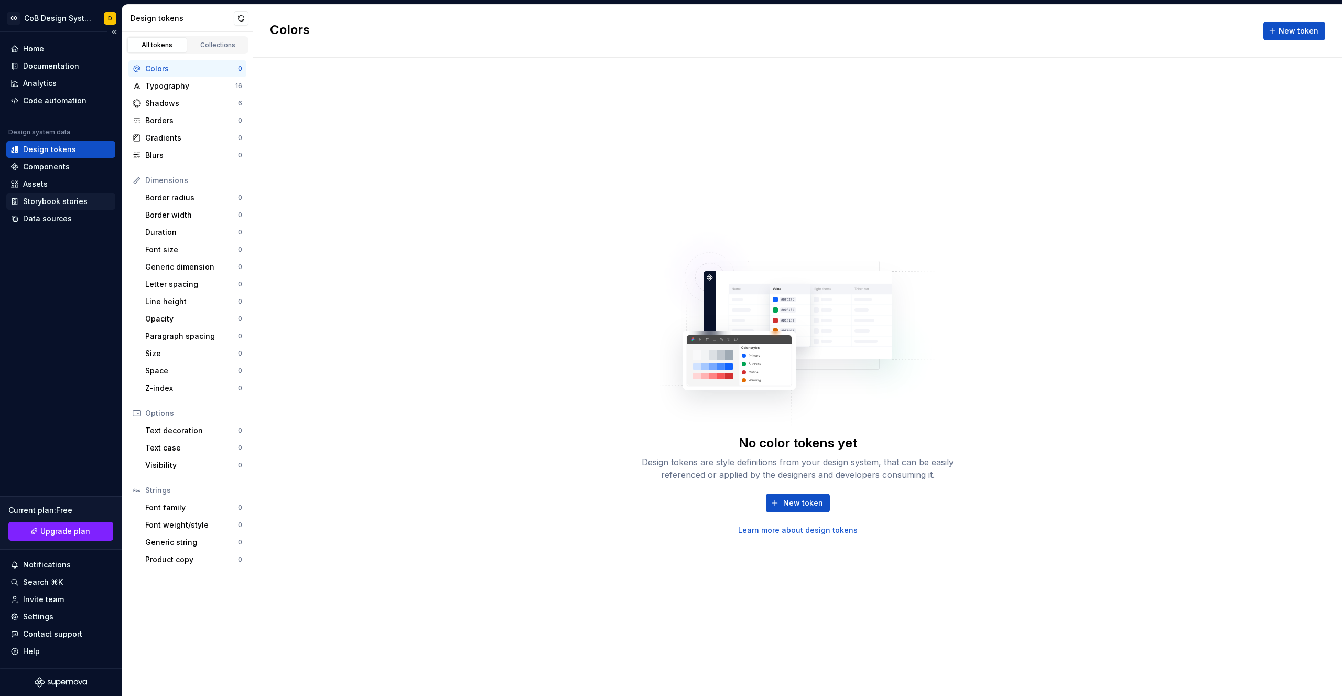
click at [57, 203] on div "Storybook stories" at bounding box center [55, 201] width 64 height 10
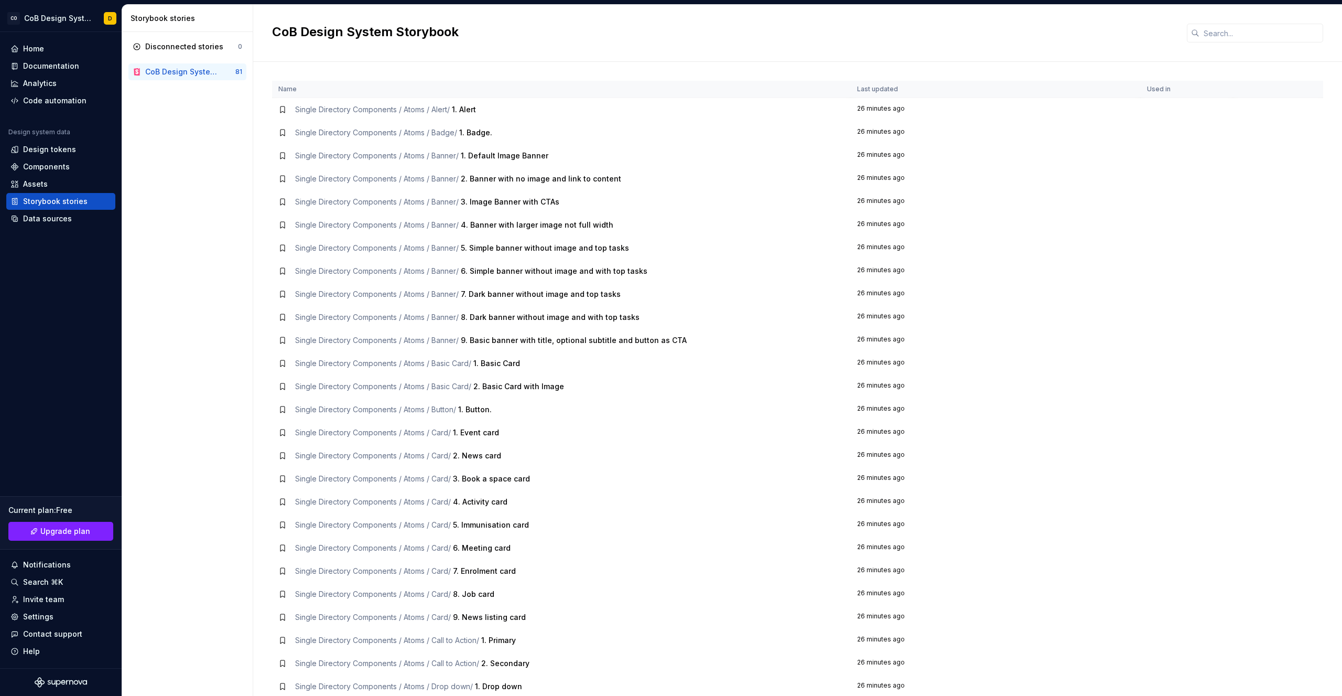
click at [420, 116] on td "Single Directory Components / Atoms / Alert / 1. Alert" at bounding box center [561, 110] width 579 height 24
click at [470, 111] on span "1. Alert" at bounding box center [464, 109] width 24 height 9
click at [469, 131] on span "1. Badge." at bounding box center [475, 132] width 33 height 9
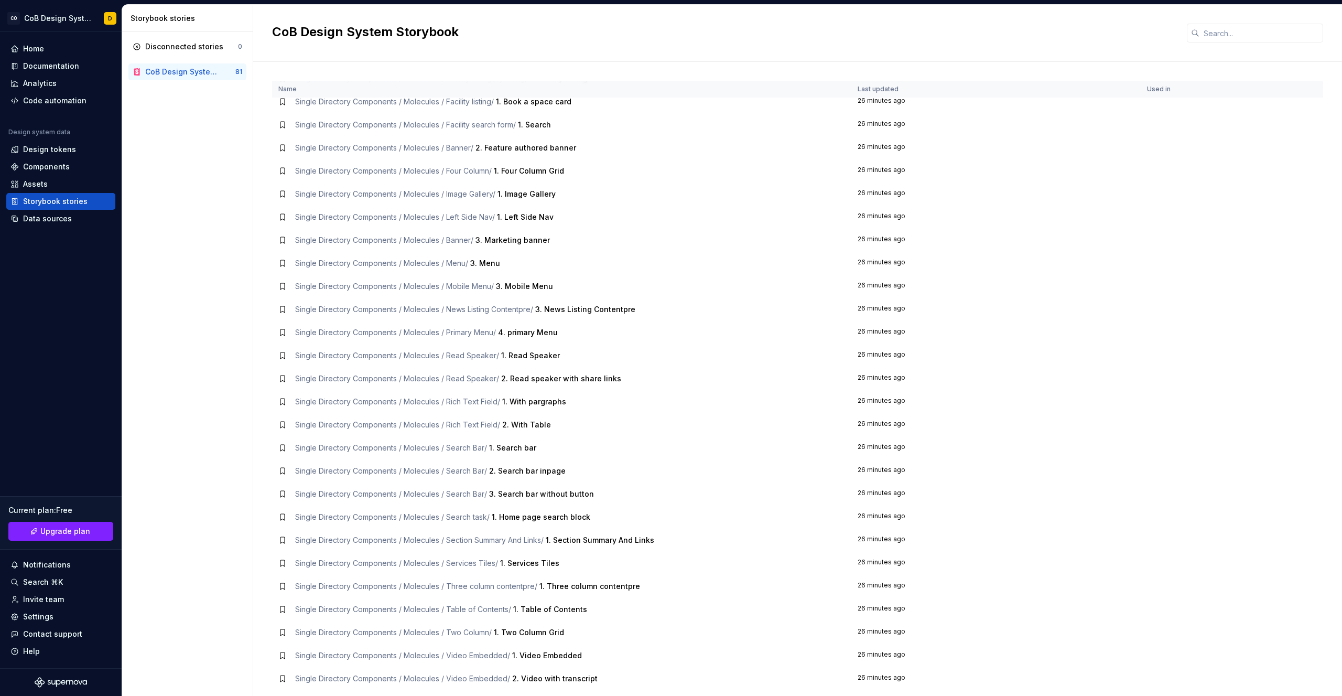
scroll to position [1157, 0]
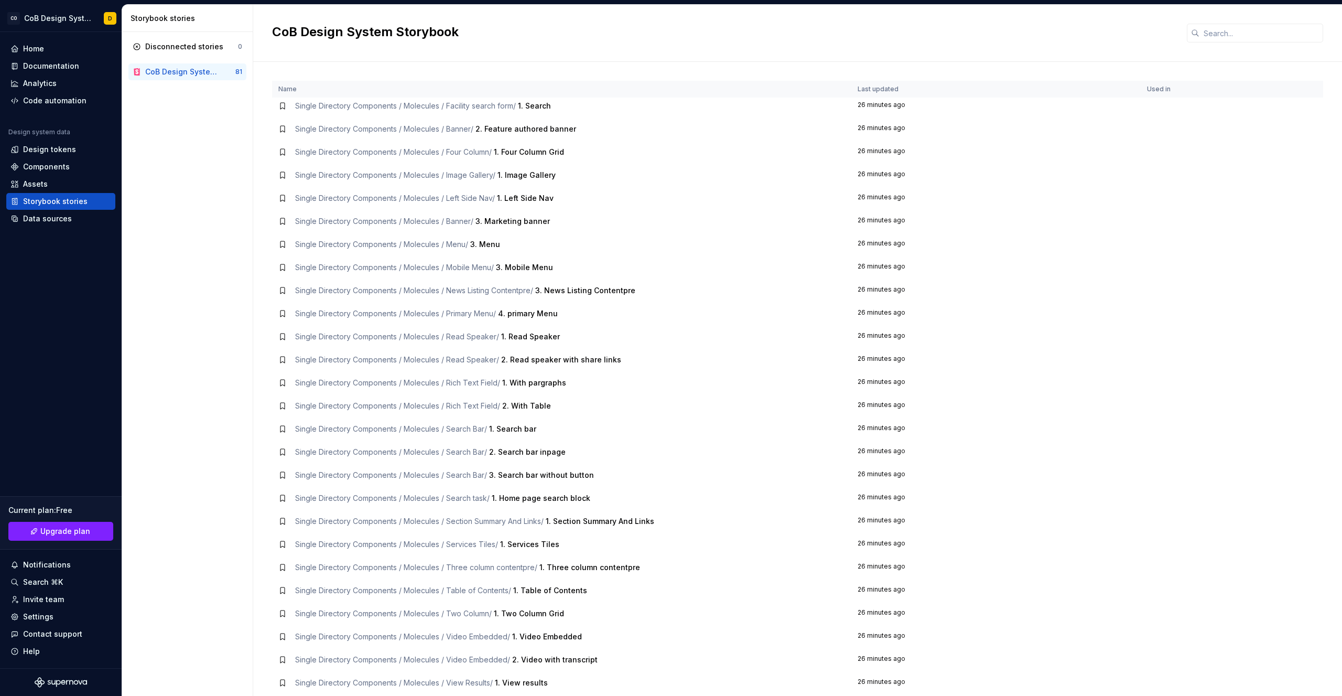
click at [480, 181] on td "Single Directory Components / Molecules / Image Gallery / 1. Image Gallery" at bounding box center [561, 175] width 579 height 23
click at [40, 60] on div "Documentation" at bounding box center [60, 66] width 109 height 17
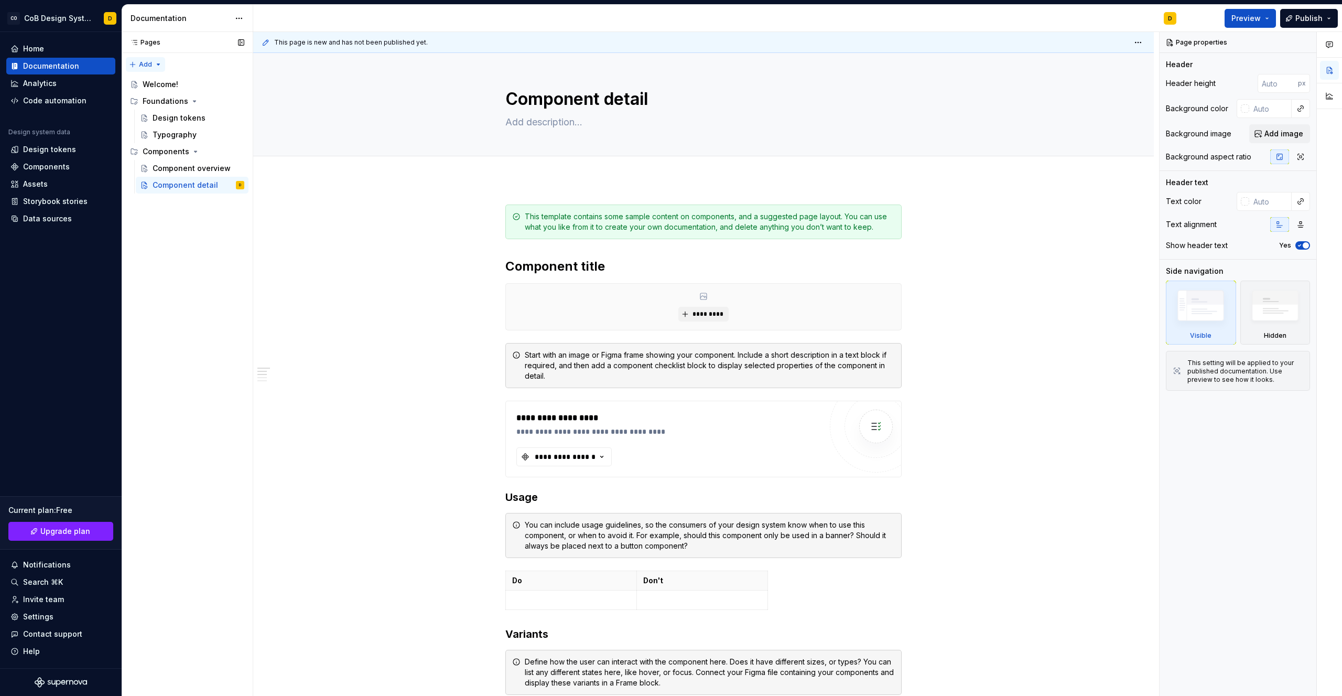
click at [143, 61] on div "Pages Pages Add Accessibility guide for tree Page tree. Navigate the tree with …" at bounding box center [187, 364] width 131 height 664
click at [144, 88] on div "New page" at bounding box center [172, 83] width 89 height 17
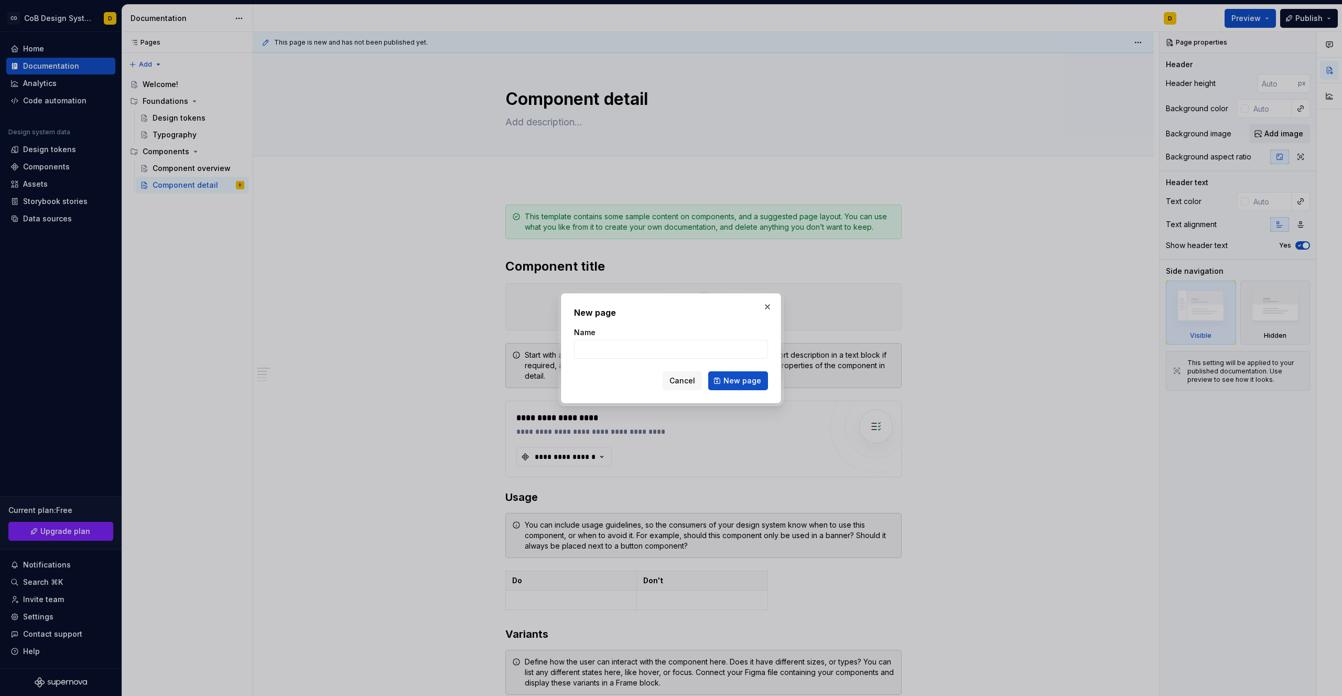
drag, startPoint x: 772, startPoint y: 306, endPoint x: 761, endPoint y: 306, distance: 10.5
click at [772, 306] on button "button" at bounding box center [767, 306] width 15 height 15
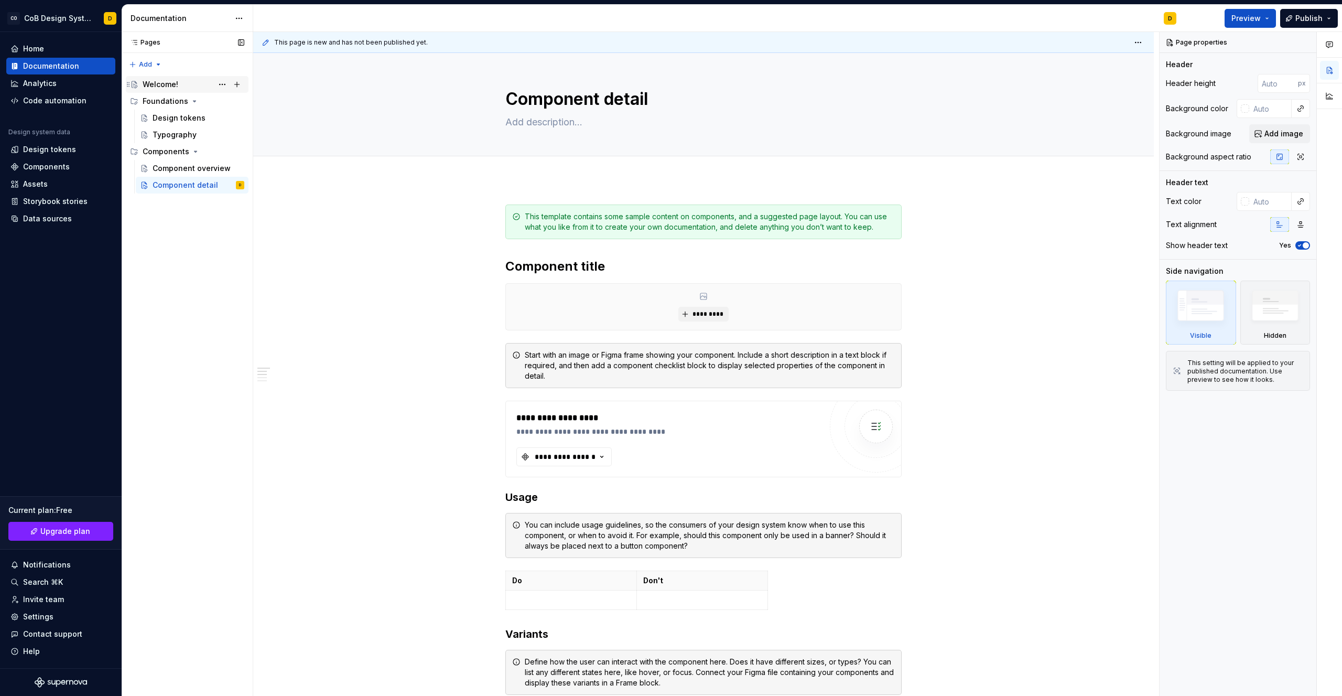
click at [172, 82] on div "Welcome!" at bounding box center [161, 84] width 36 height 10
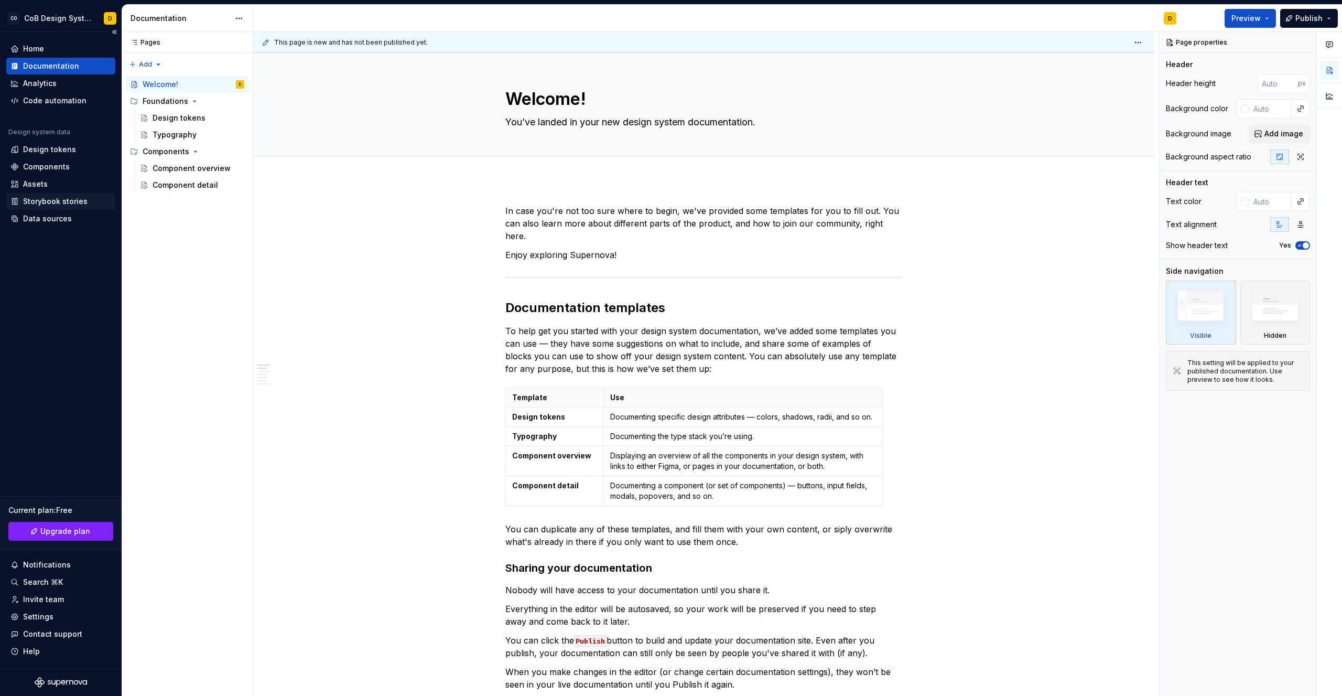
click at [45, 204] on div "Storybook stories" at bounding box center [55, 201] width 64 height 10
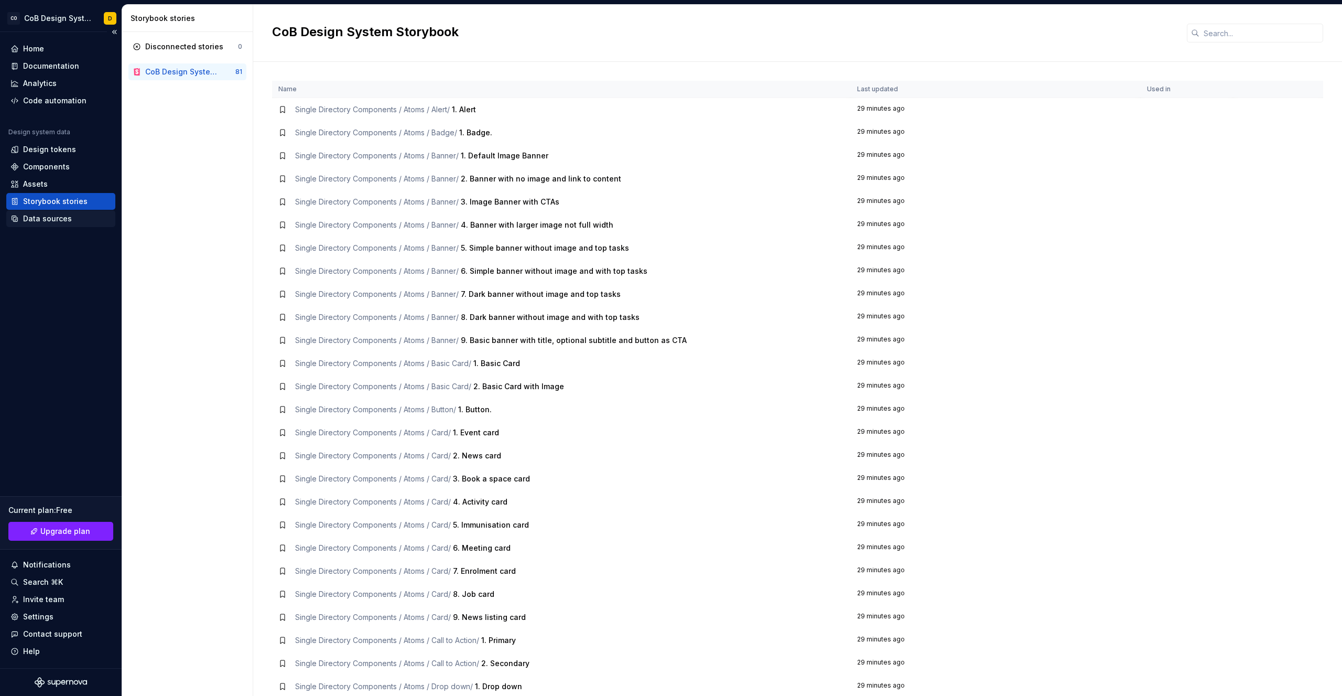
click at [41, 222] on div "Data sources" at bounding box center [47, 218] width 49 height 10
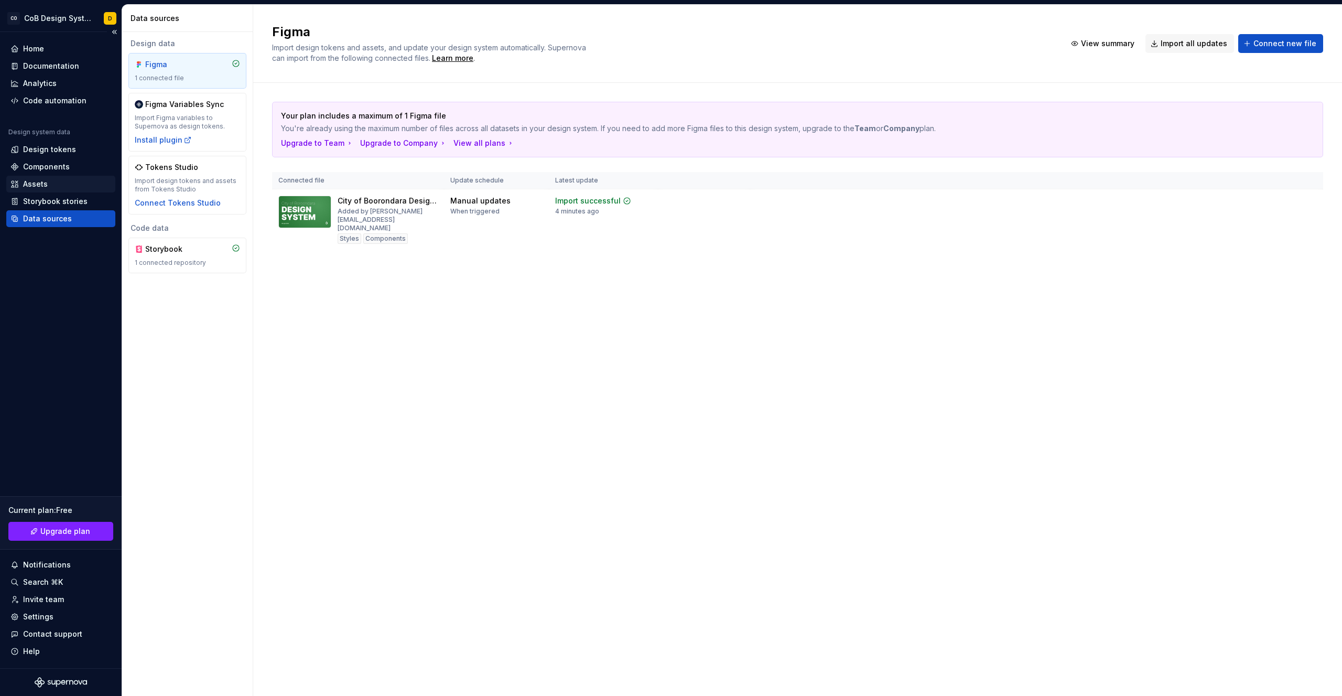
click at [38, 182] on div "Assets" at bounding box center [35, 184] width 25 height 10
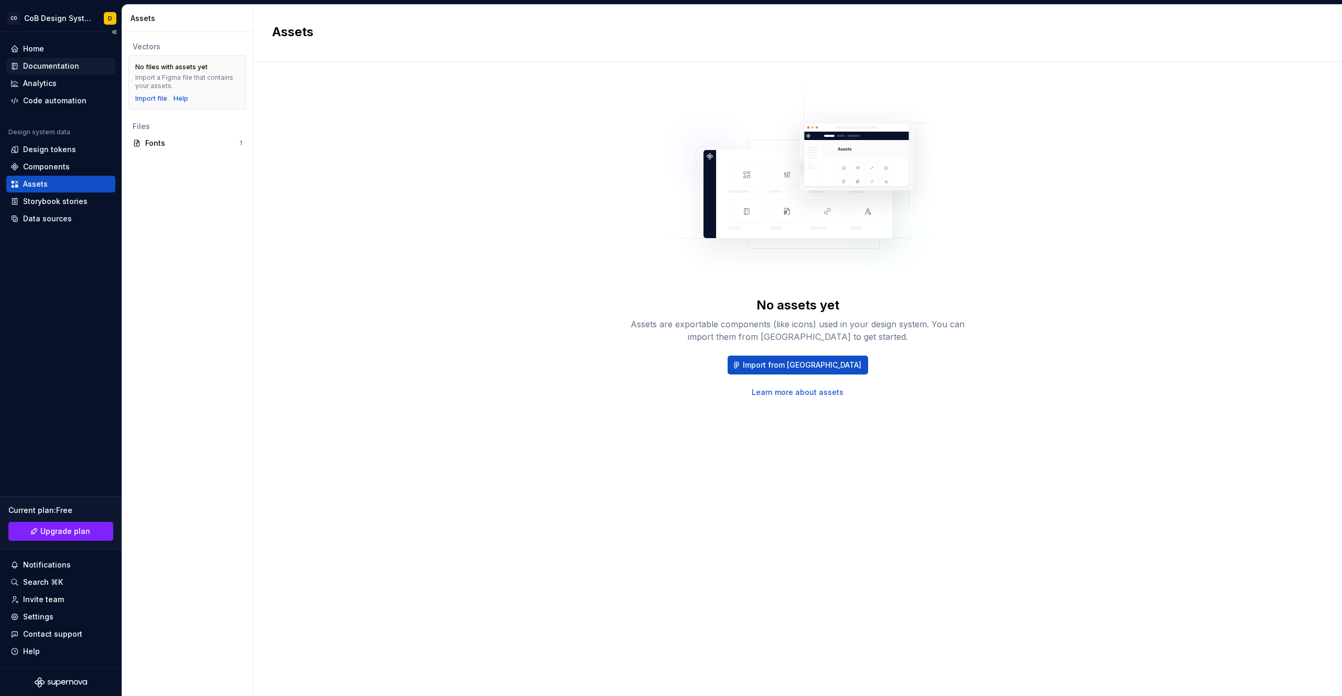
click at [40, 69] on div "Documentation" at bounding box center [51, 66] width 56 height 10
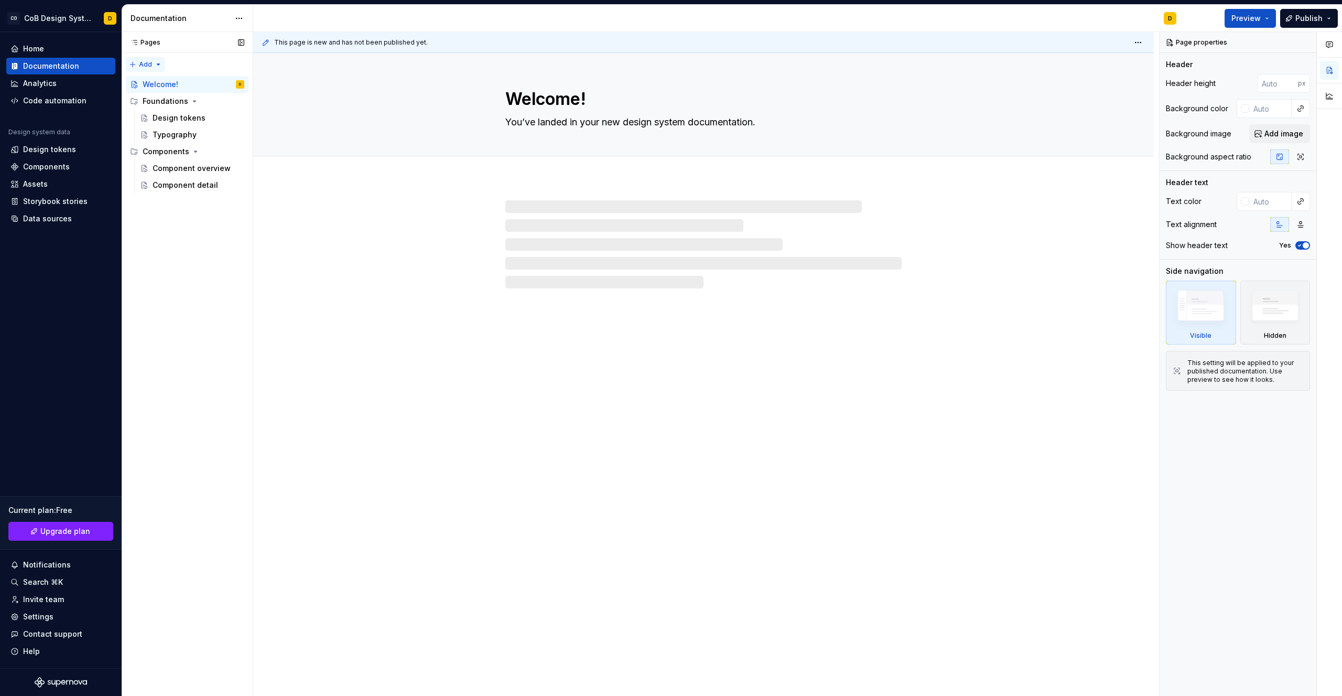
click at [145, 64] on div "Pages Pages Add Accessibility guide for tree Page tree. Navigate the tree with …" at bounding box center [187, 364] width 131 height 664
type textarea "*"
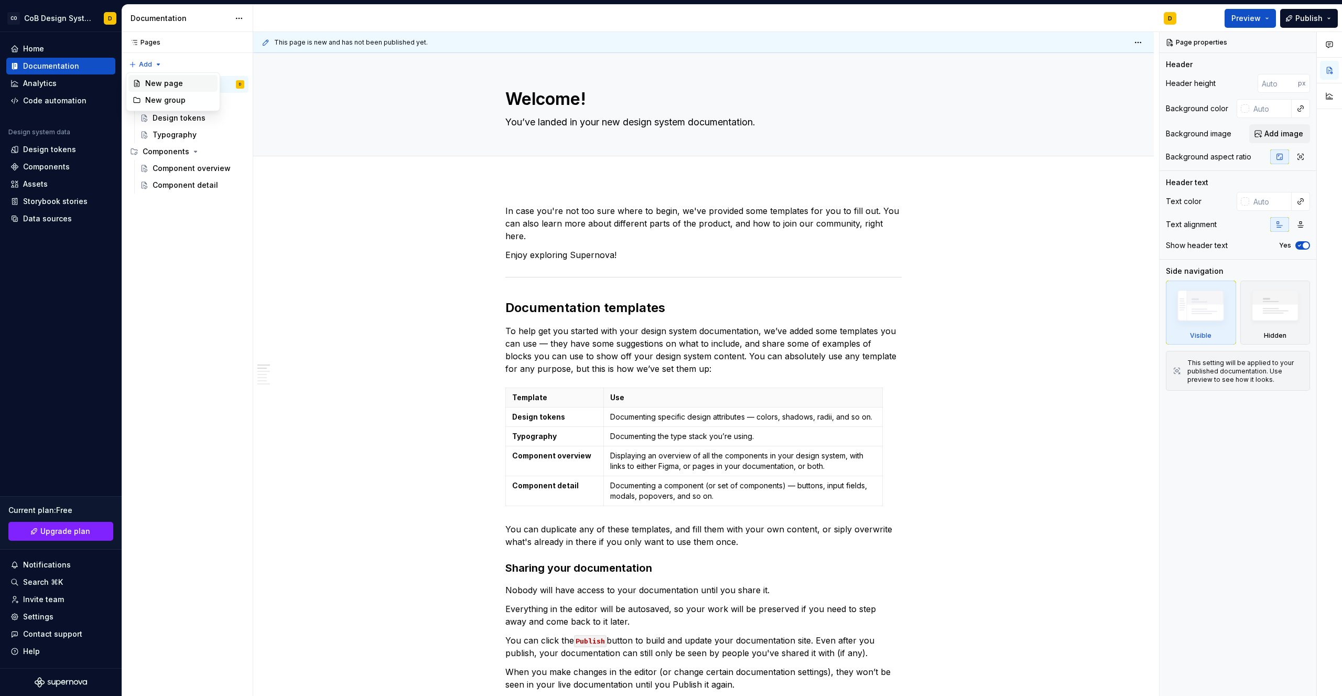
click at [149, 81] on div "New page" at bounding box center [179, 83] width 68 height 10
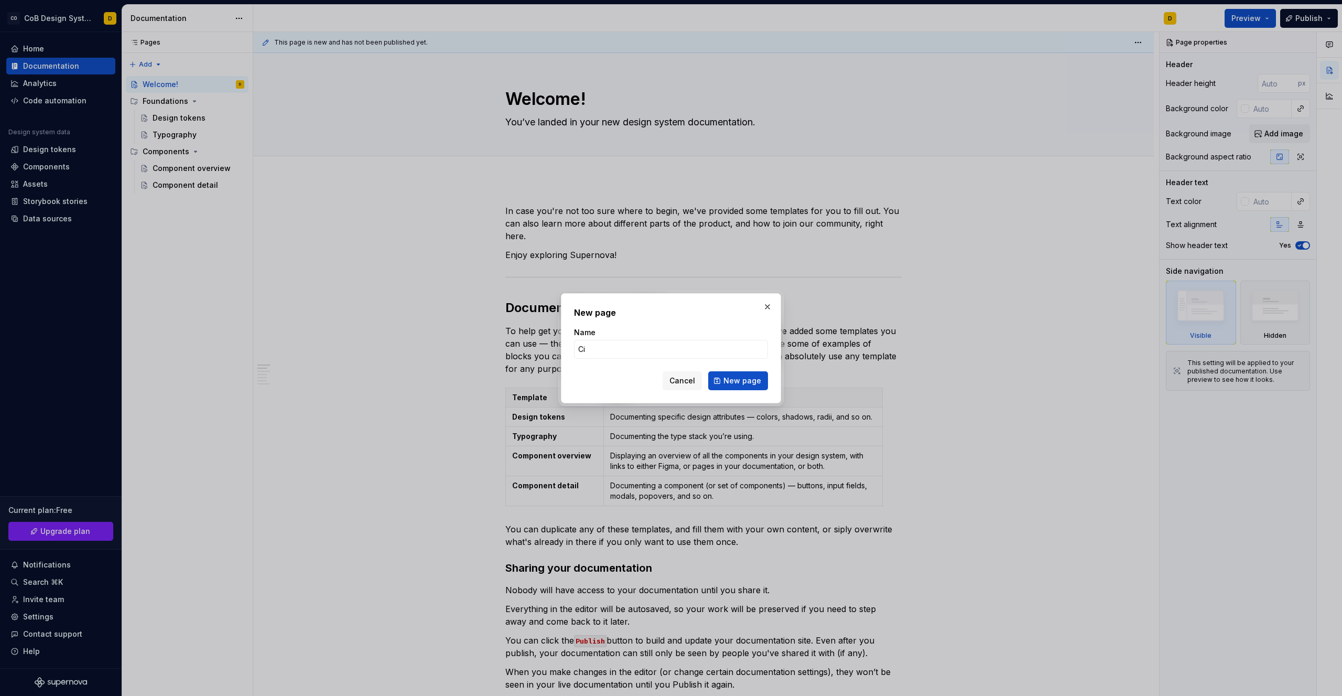
type input "C"
click at [701, 377] on button "Cancel" at bounding box center [682, 380] width 39 height 19
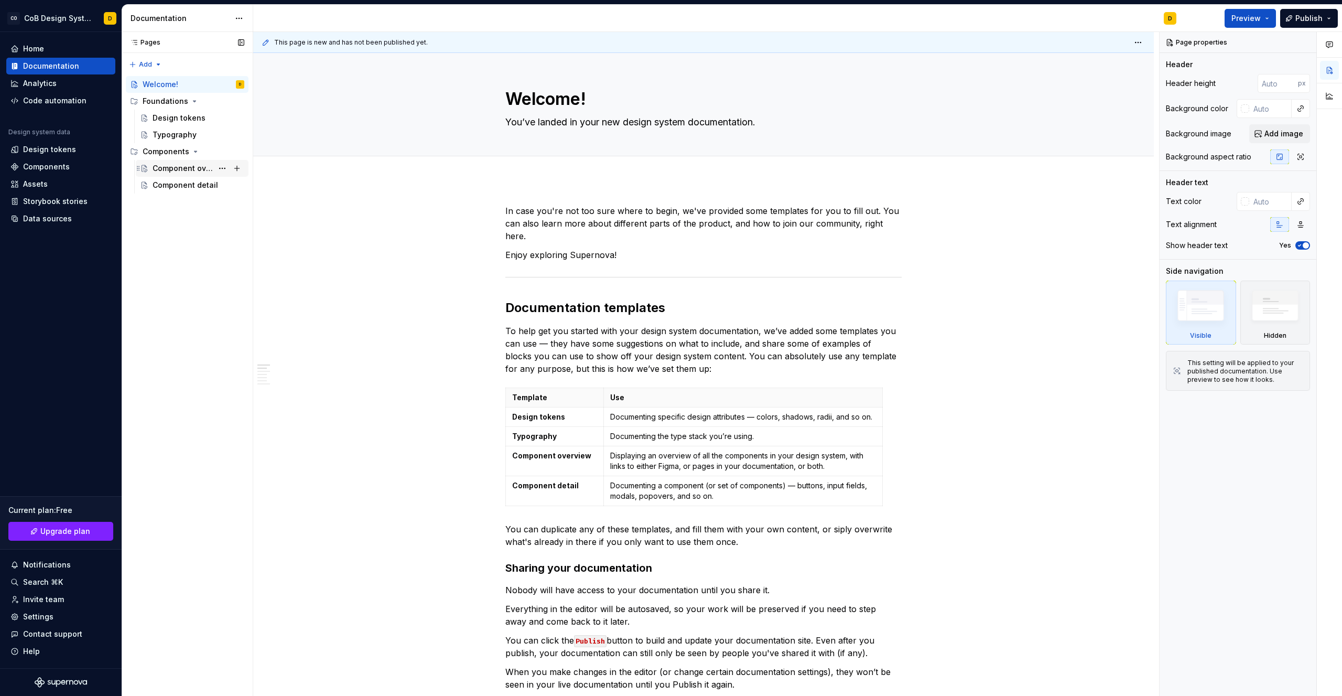
click at [200, 169] on div "Component overview" at bounding box center [183, 168] width 60 height 10
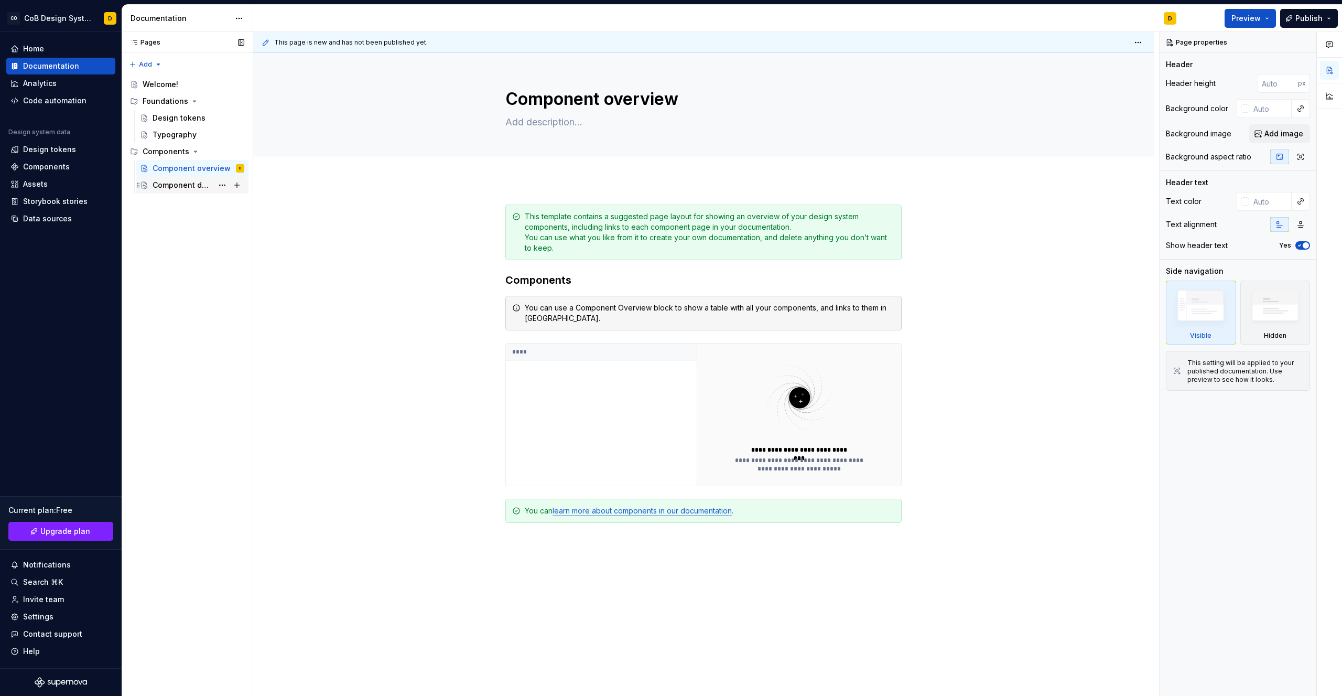
click at [184, 185] on div "Component detail" at bounding box center [183, 185] width 60 height 10
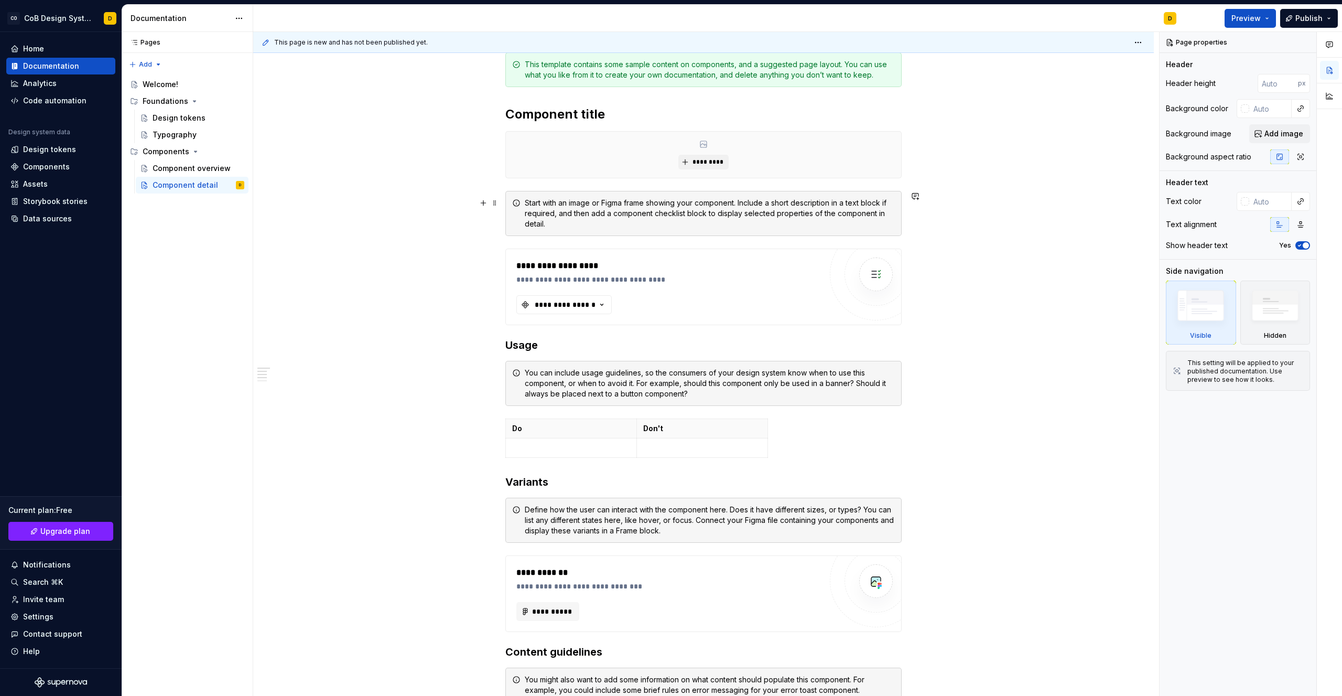
scroll to position [151, 0]
click at [34, 49] on div "Home" at bounding box center [33, 49] width 21 height 10
click at [33, 50] on div "Home" at bounding box center [33, 49] width 21 height 10
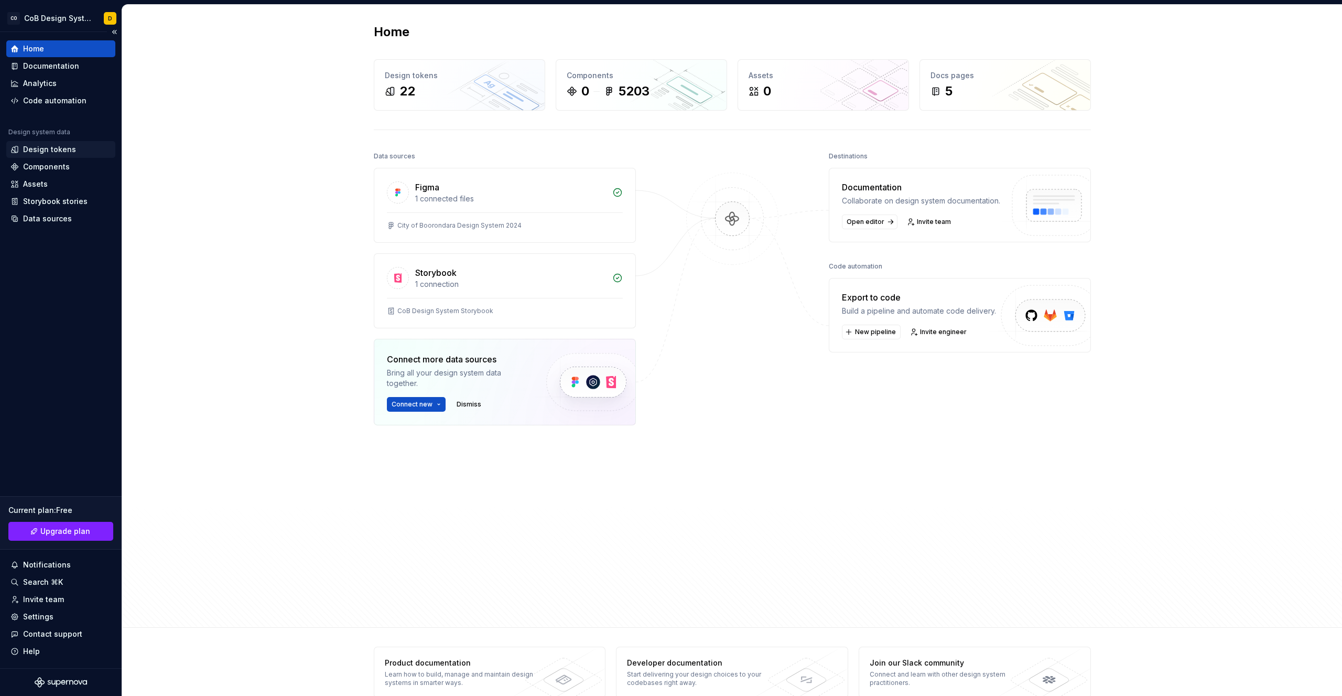
click at [45, 148] on div "Design tokens" at bounding box center [49, 149] width 53 height 10
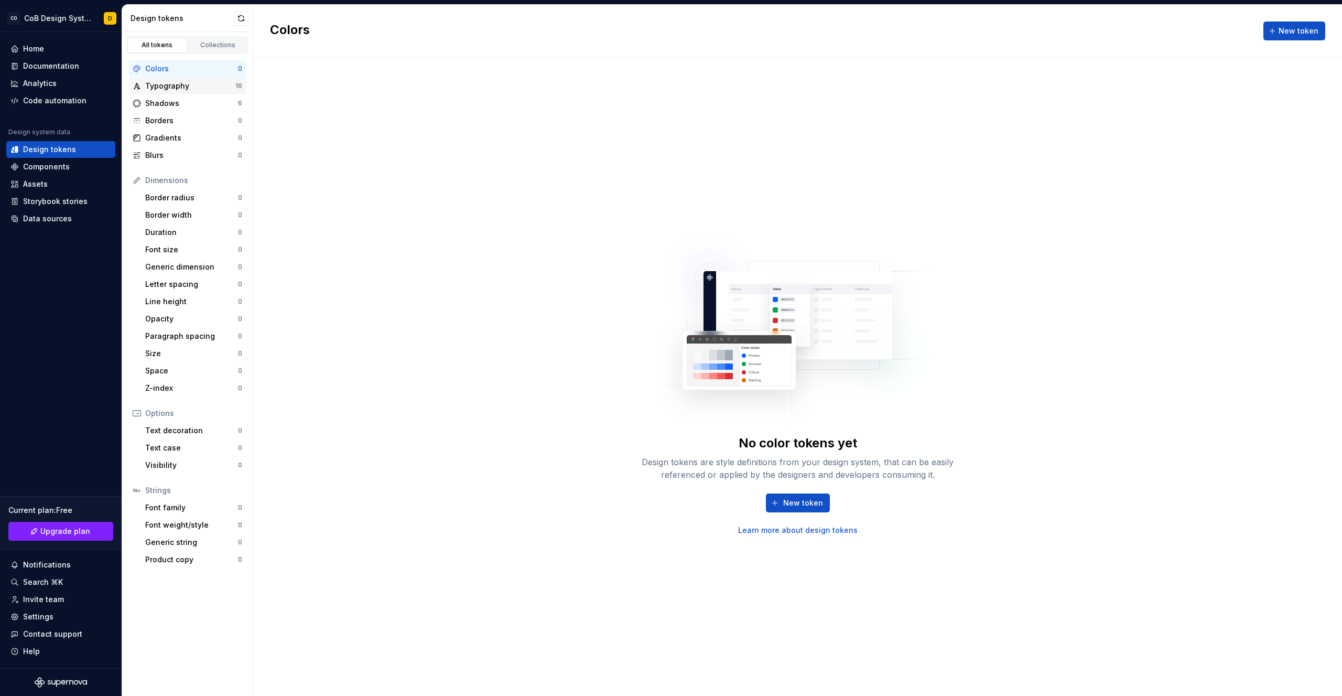
click at [147, 93] on div "Typography 16" at bounding box center [187, 86] width 118 height 17
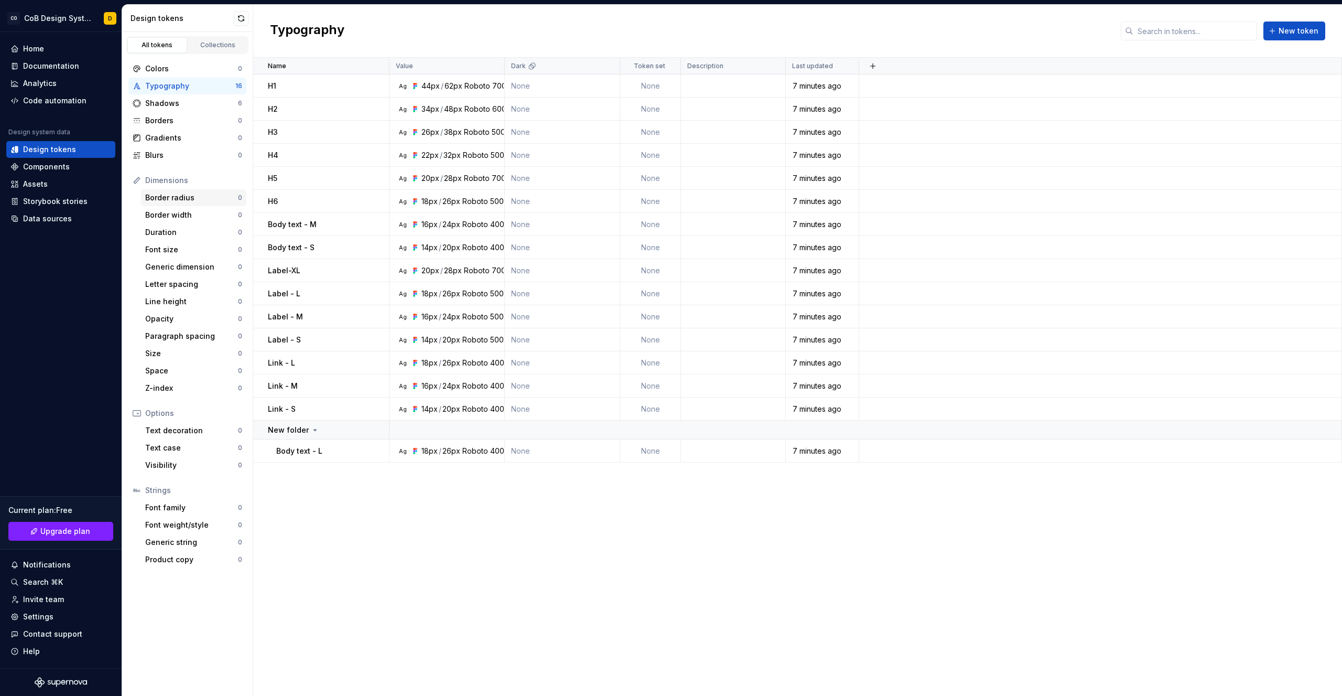
click at [162, 196] on div "Border radius" at bounding box center [191, 197] width 93 height 10
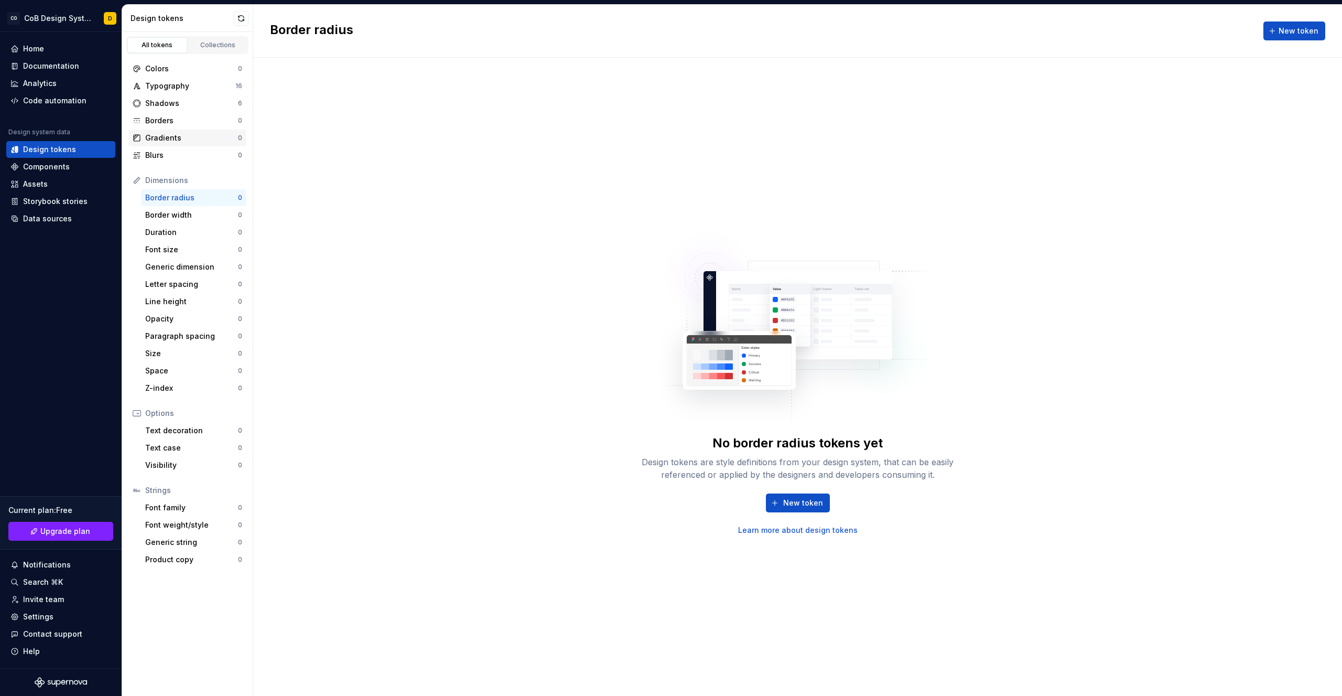
click at [157, 139] on div "Gradients" at bounding box center [191, 138] width 93 height 10
click at [215, 45] on div "Collections" at bounding box center [218, 45] width 52 height 8
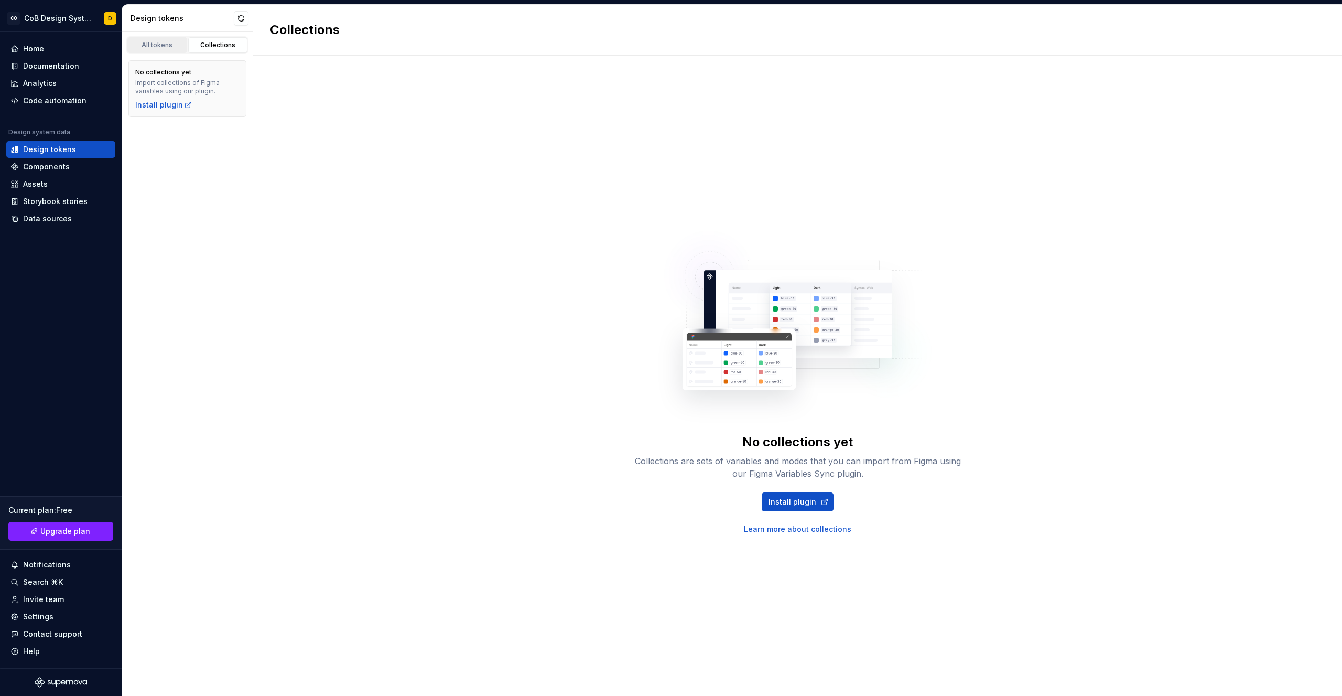
click at [175, 47] on div "All tokens" at bounding box center [157, 45] width 52 height 8
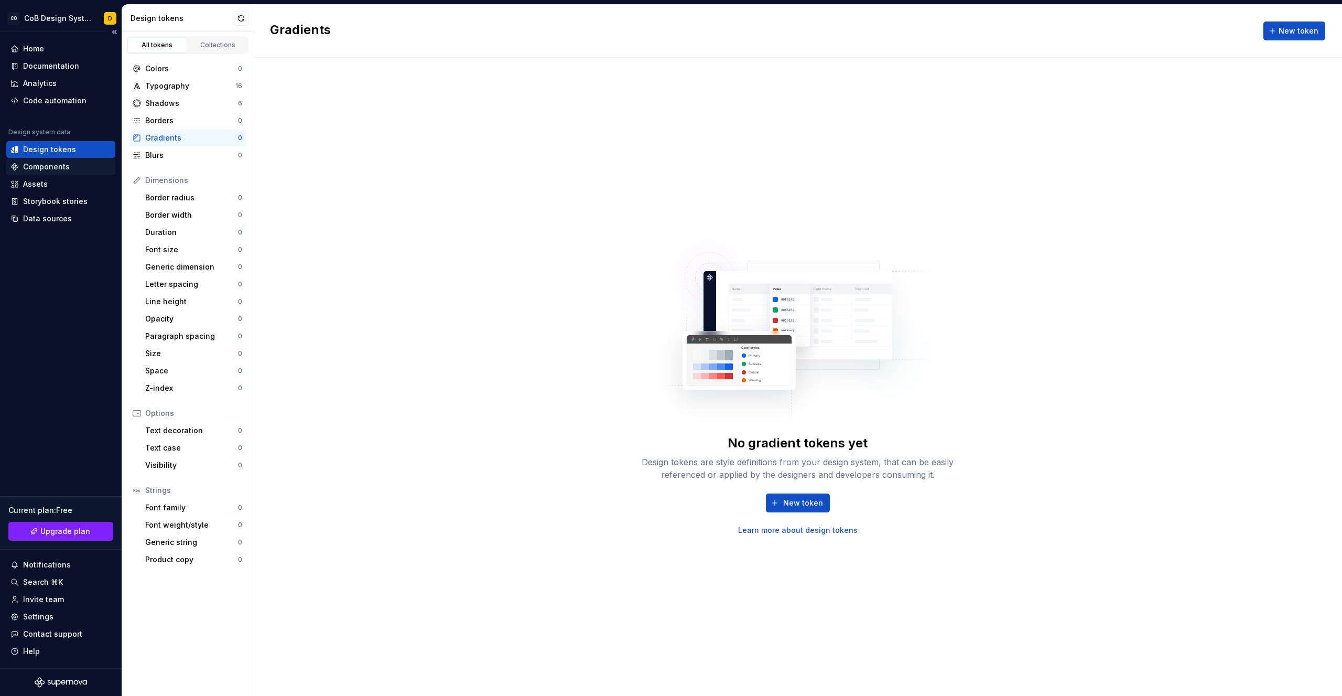
click at [45, 171] on div "Components" at bounding box center [46, 166] width 47 height 10
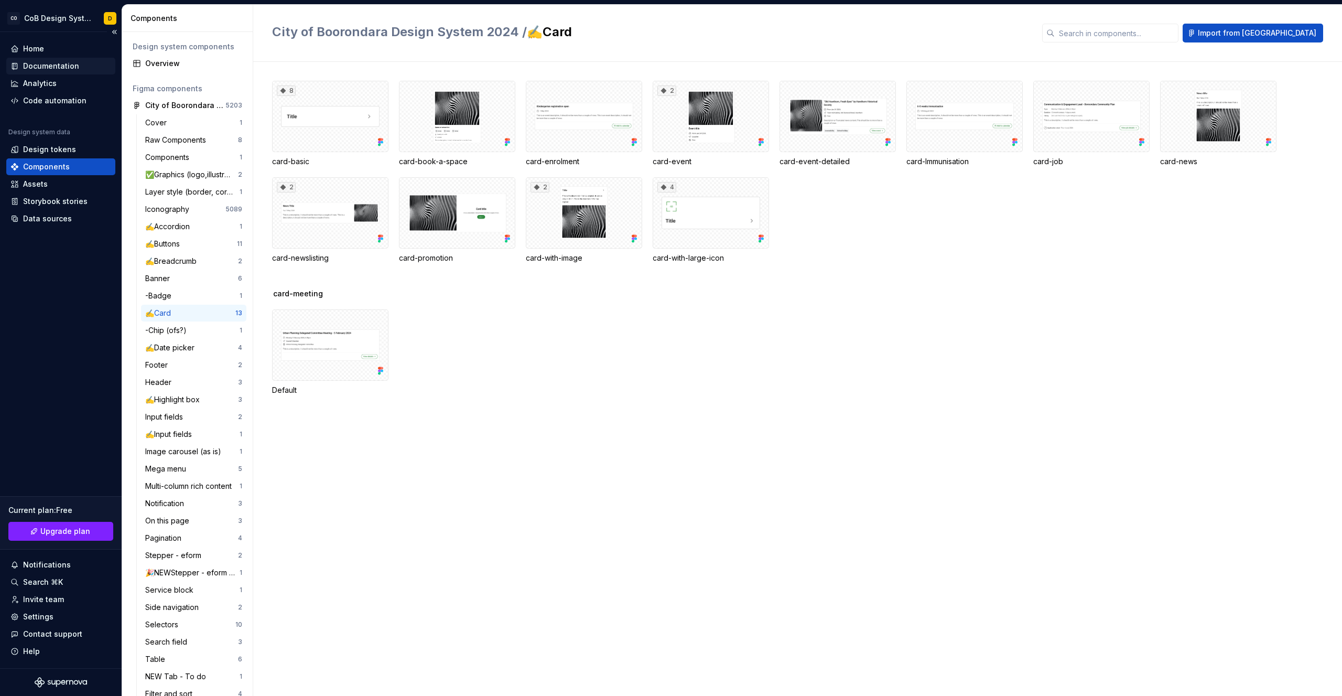
click at [36, 66] on div "Documentation" at bounding box center [51, 66] width 56 height 10
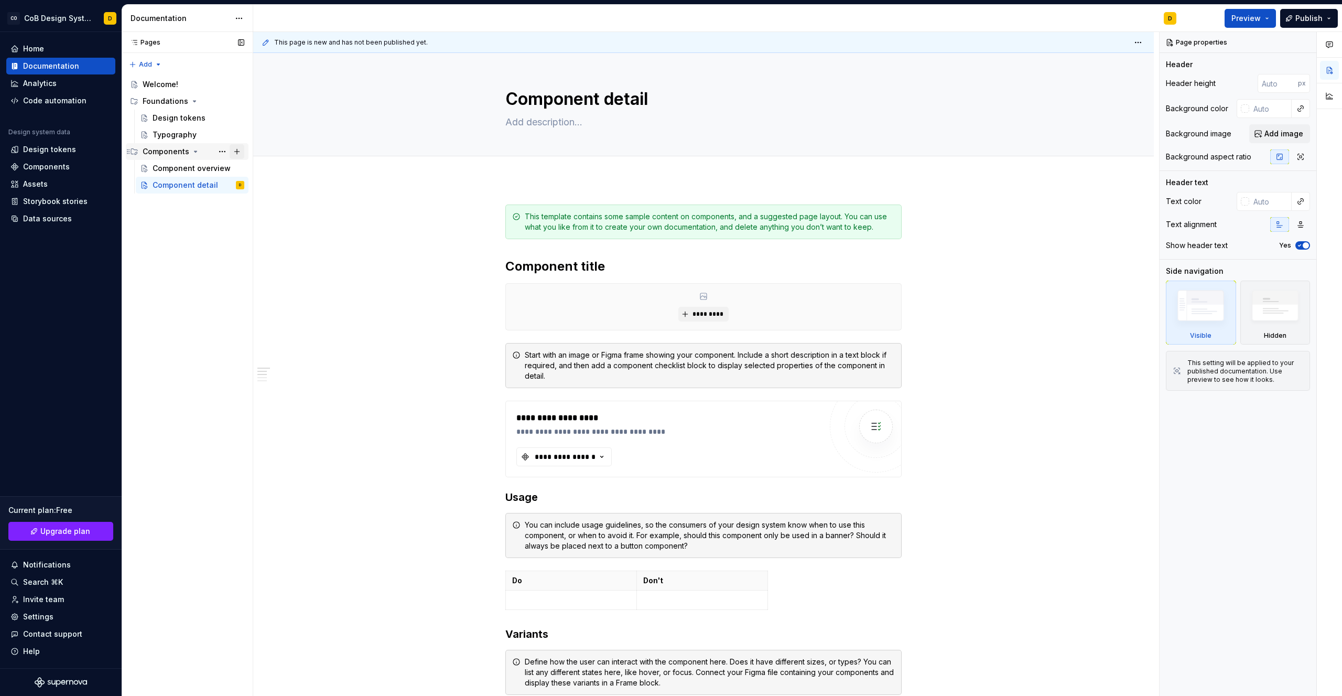
click at [238, 151] on button "Page tree" at bounding box center [237, 151] width 15 height 15
type textarea "*"
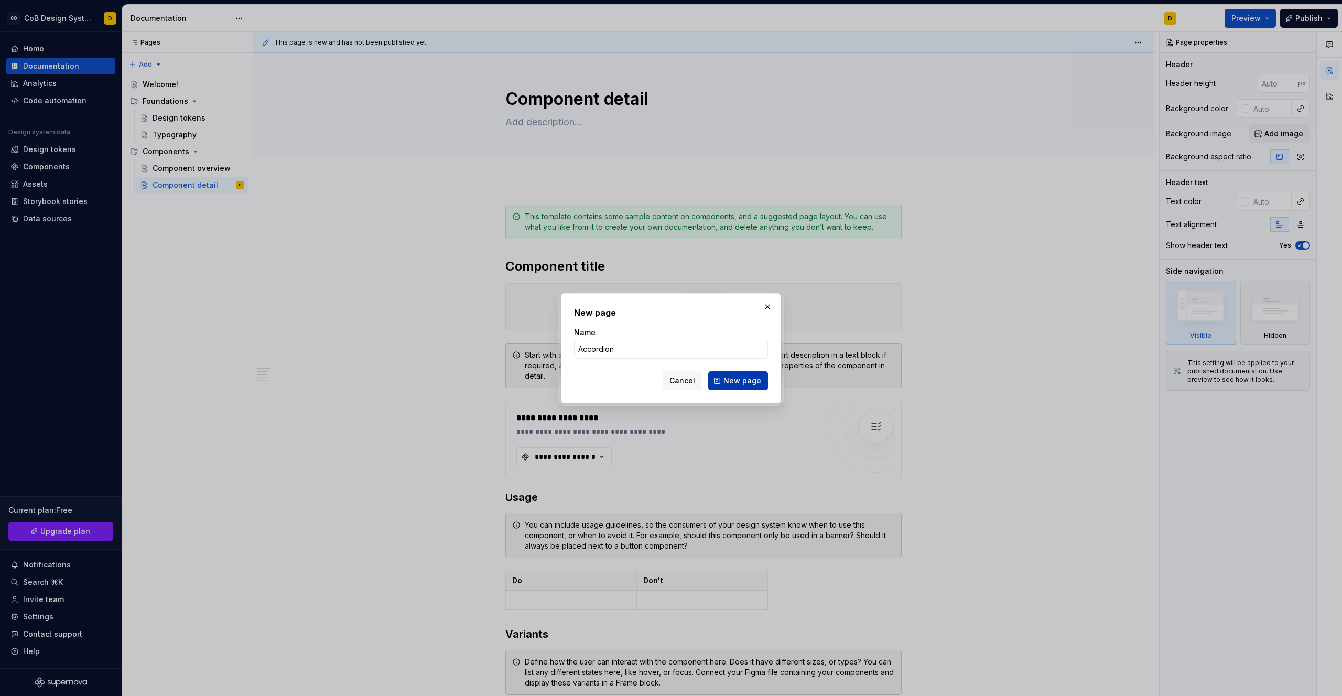
type input "Accordion"
click at [723, 381] on button "New page" at bounding box center [738, 380] width 60 height 19
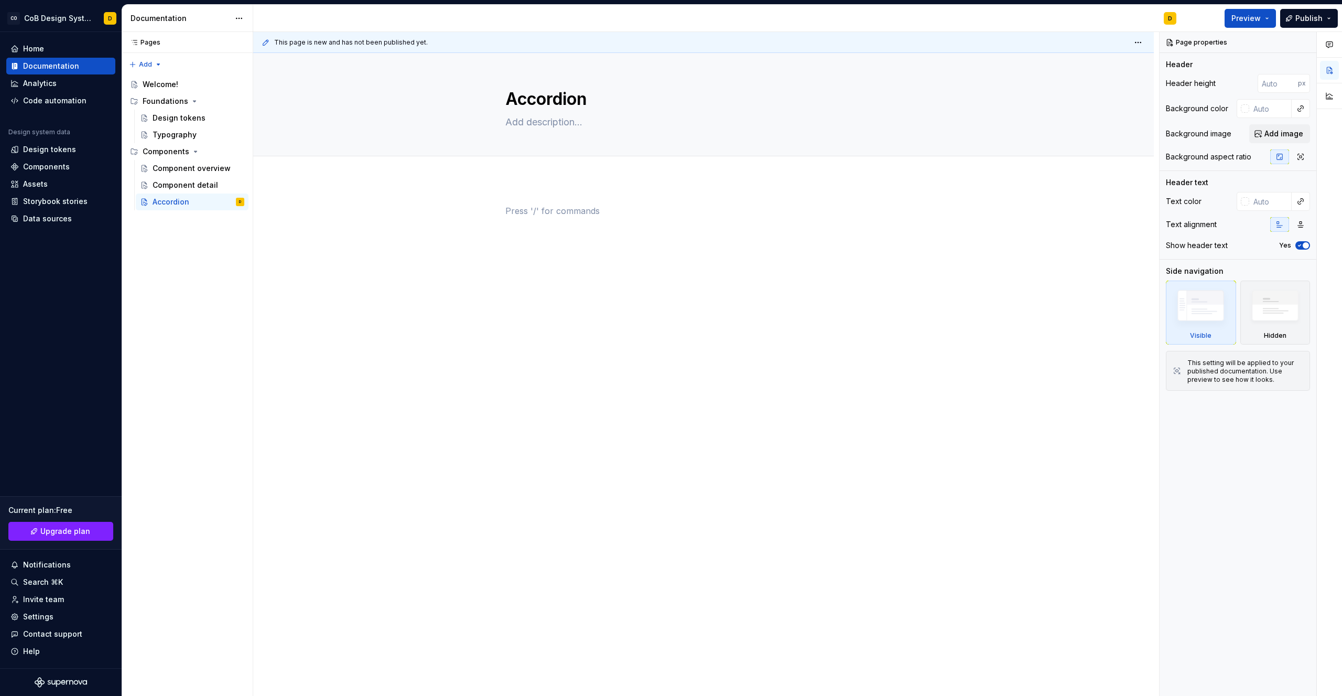
click at [595, 232] on div at bounding box center [703, 224] width 396 height 40
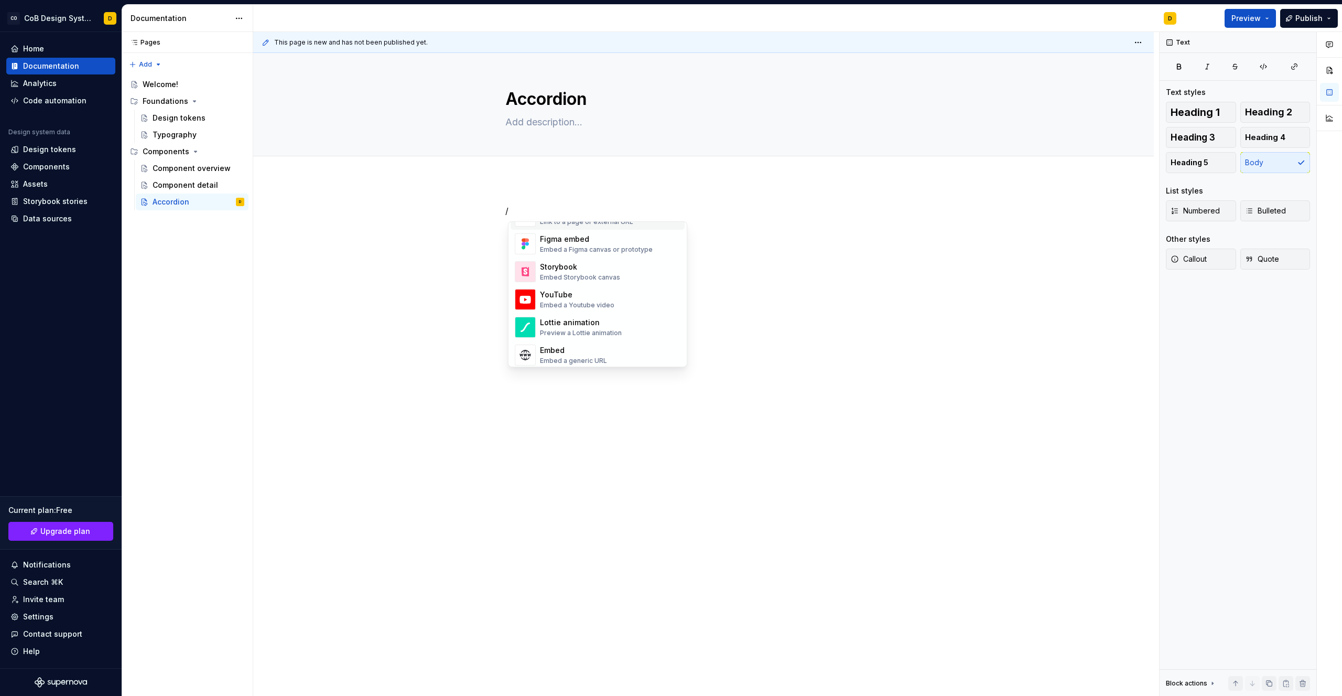
scroll to position [454, 0]
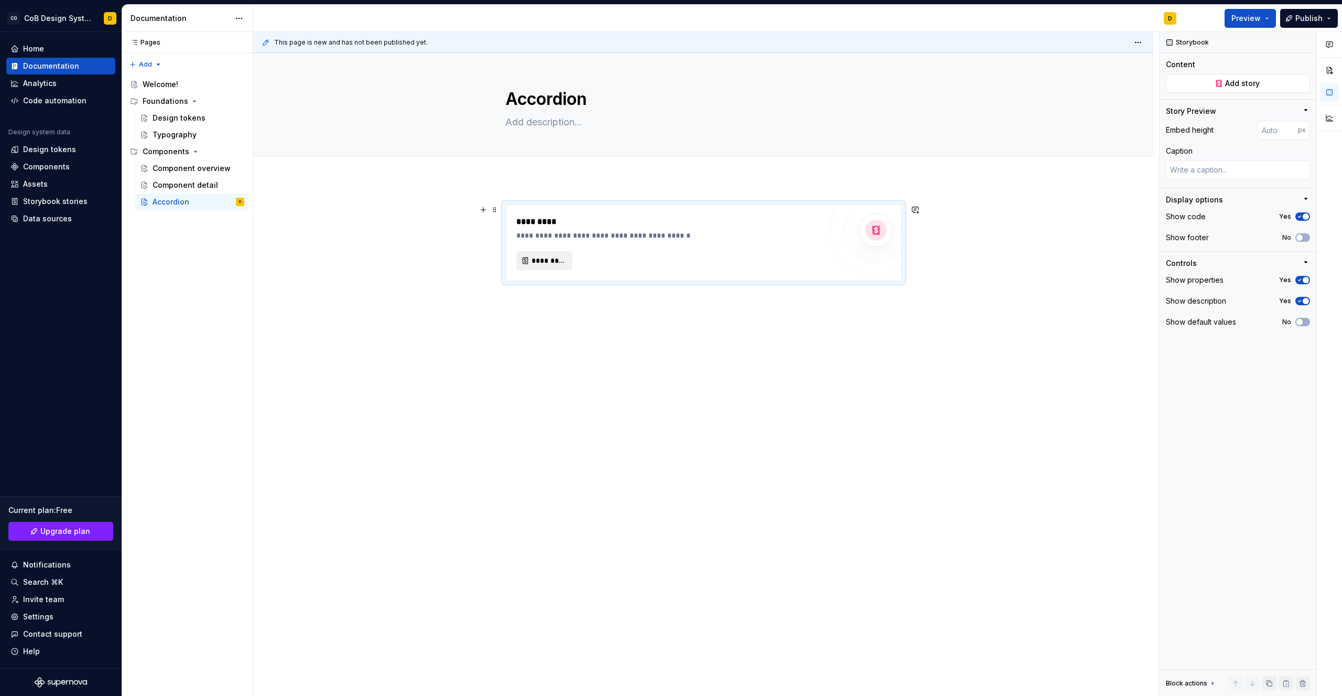
click at [534, 262] on button "*********" at bounding box center [544, 260] width 56 height 19
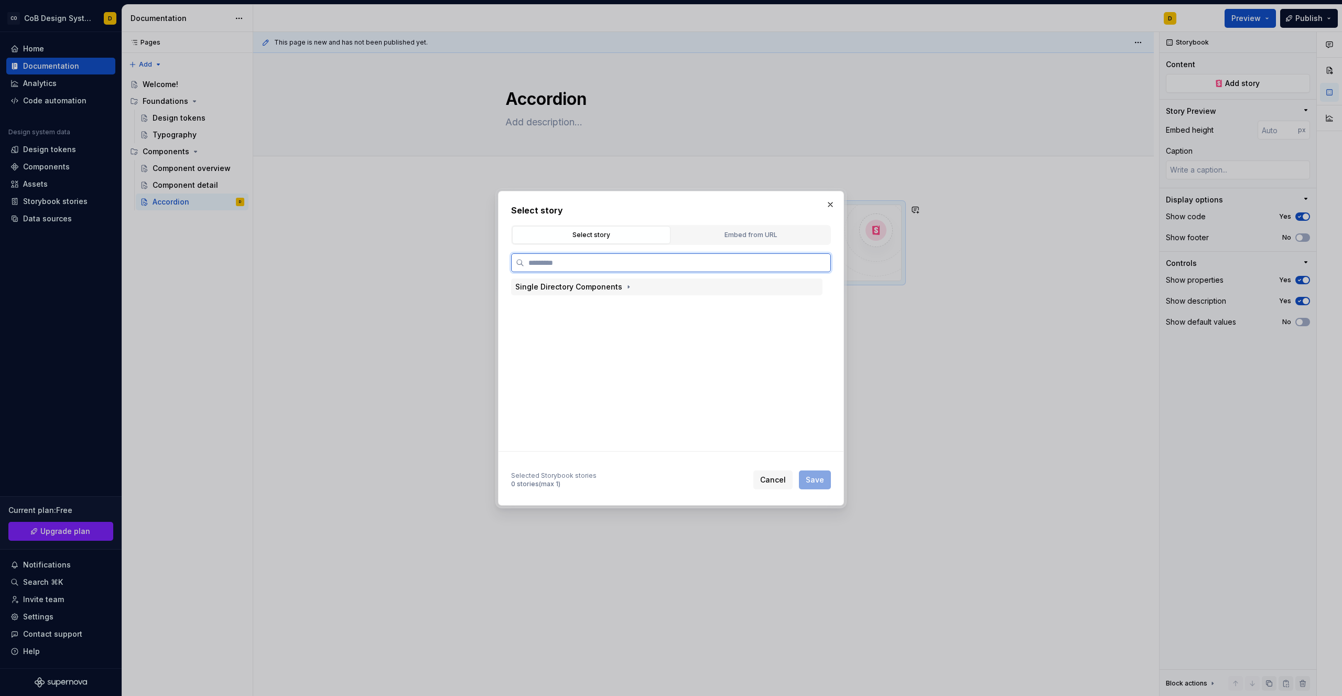
click at [604, 285] on div "Single Directory Components" at bounding box center [568, 286] width 107 height 10
click at [562, 351] on div "Organisms" at bounding box center [557, 356] width 39 height 10
click at [563, 339] on div "Molecules" at bounding box center [557, 338] width 38 height 10
click at [563, 352] on div "Accordion" at bounding box center [566, 356] width 37 height 10
click at [571, 368] on div "1. Basic Accordion" at bounding box center [591, 373] width 66 height 10
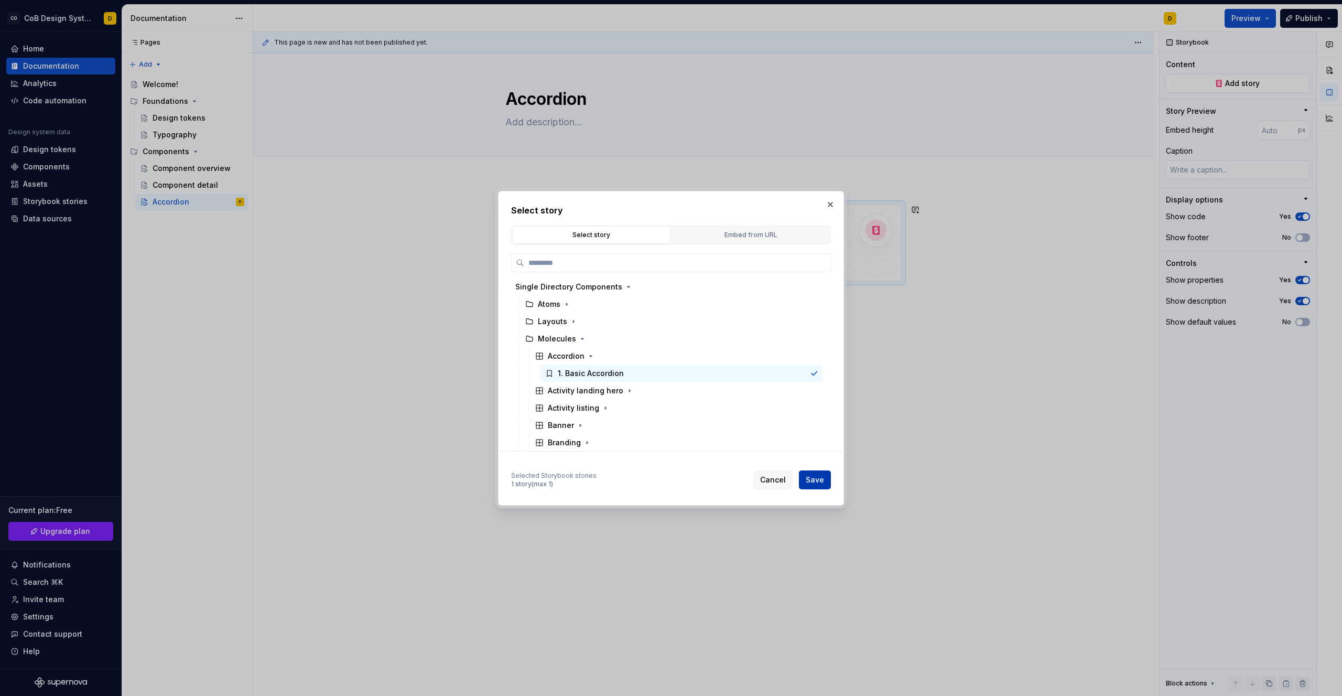
click at [831, 484] on div "Select story Select story Embed from URL Single Directory Components Atoms Layo…" at bounding box center [671, 348] width 346 height 315
click at [815, 480] on span "Save" at bounding box center [815, 479] width 18 height 10
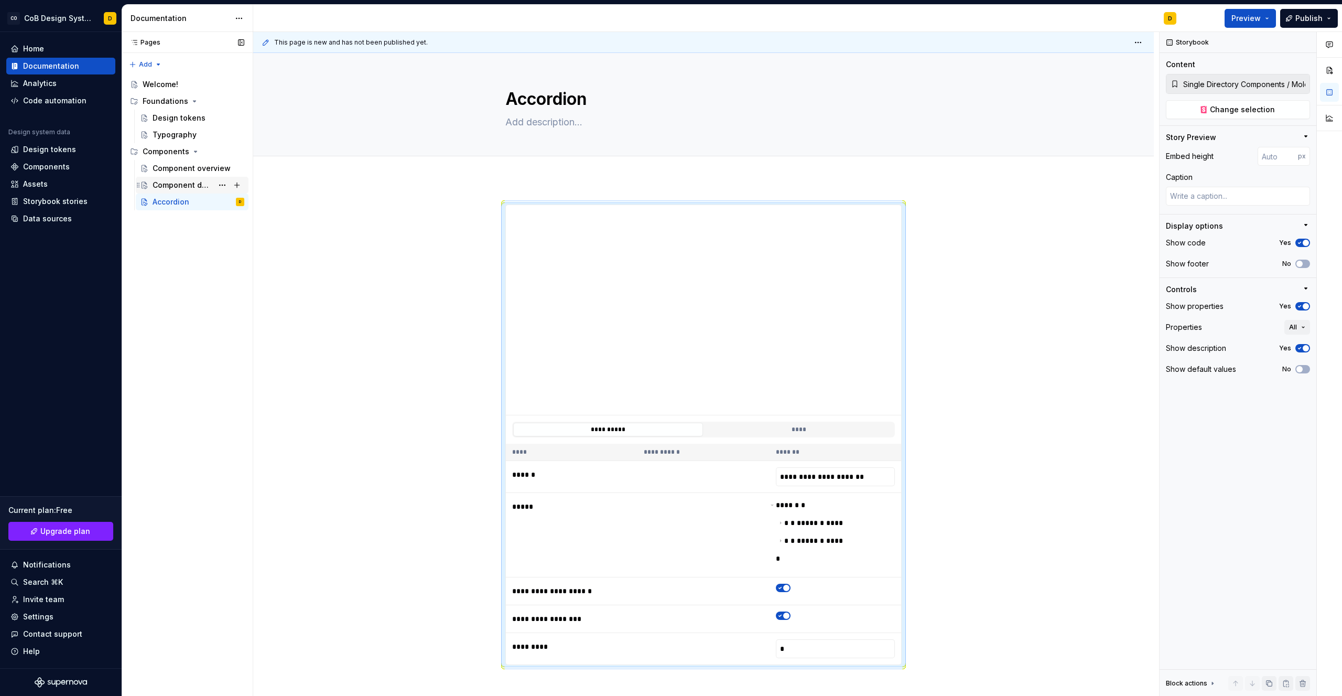
click at [172, 186] on div "Component detail" at bounding box center [183, 185] width 60 height 10
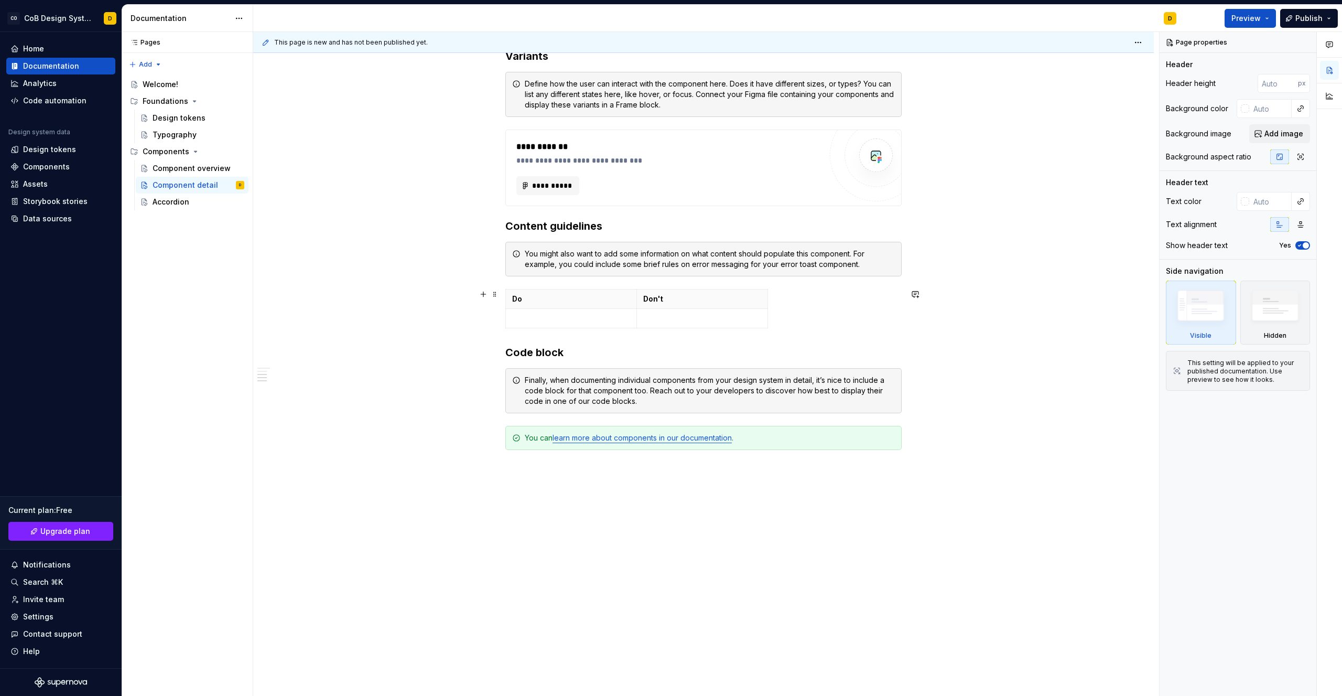
scroll to position [578, 0]
type textarea "*"
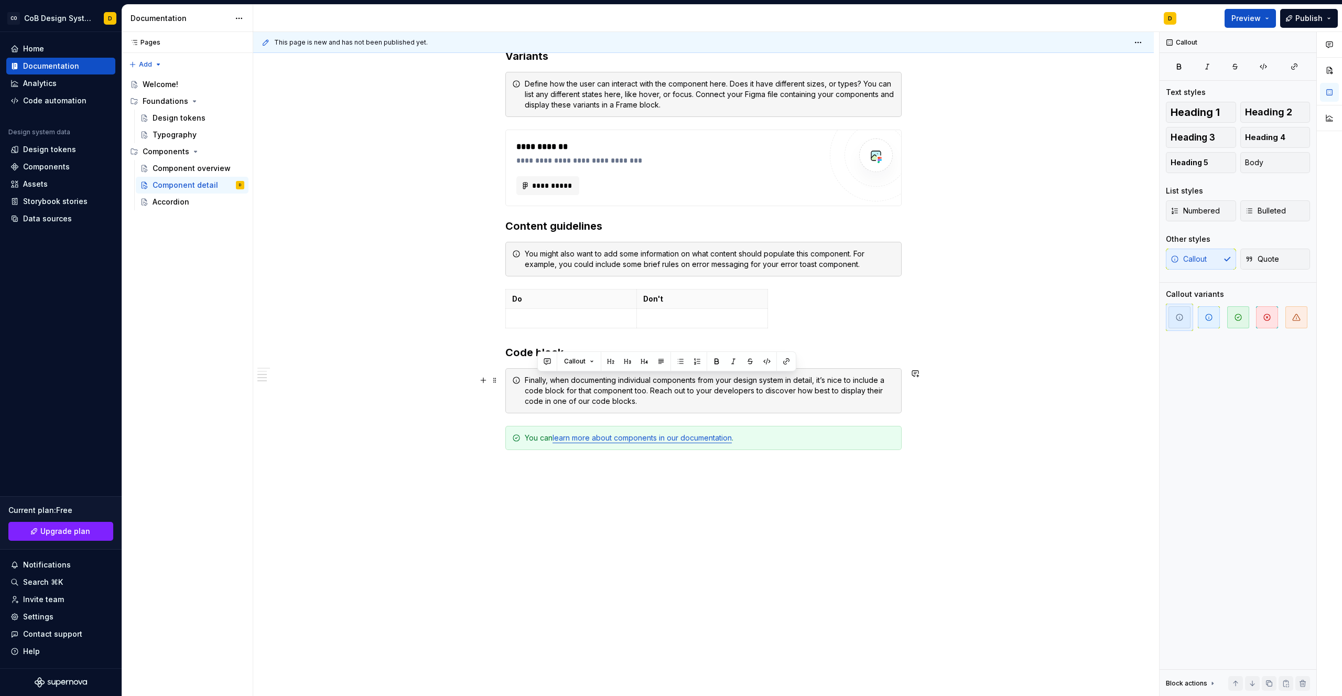
drag, startPoint x: 668, startPoint y: 402, endPoint x: 539, endPoint y: 381, distance: 131.2
click at [395, 364] on div "**********" at bounding box center [706, 364] width 906 height 664
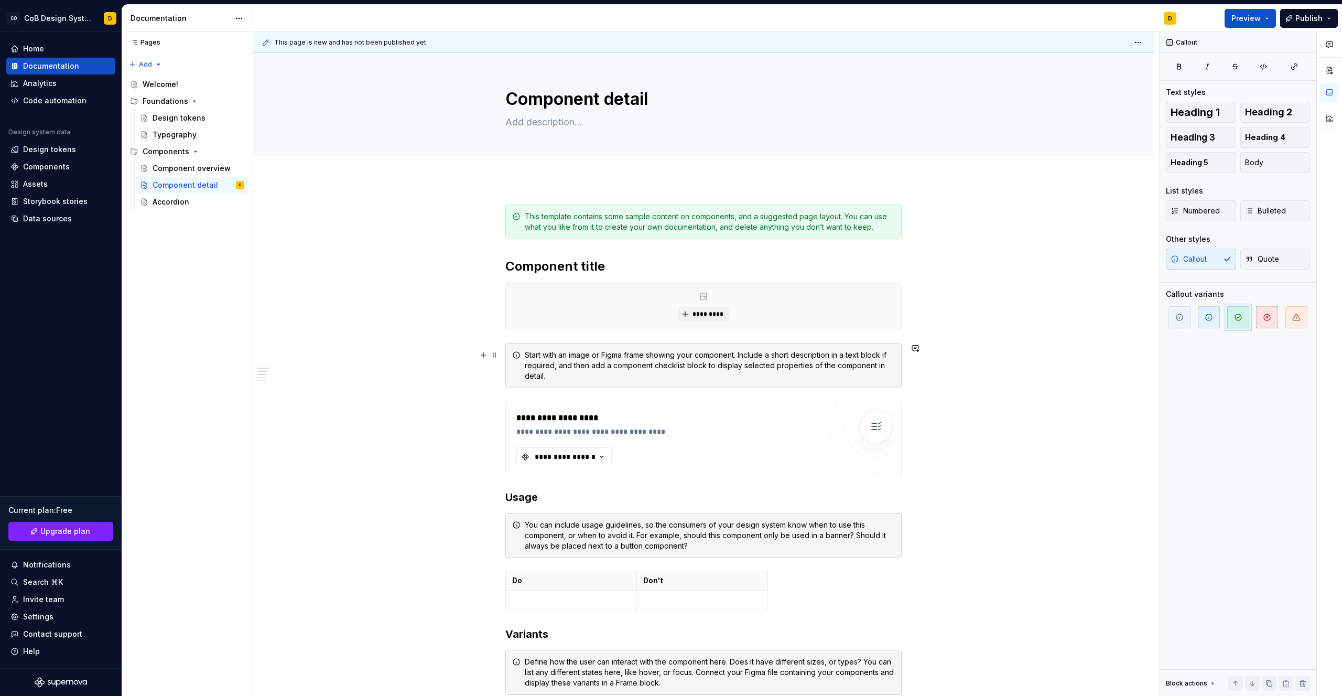
scroll to position [0, 0]
